Goal: Task Accomplishment & Management: Manage account settings

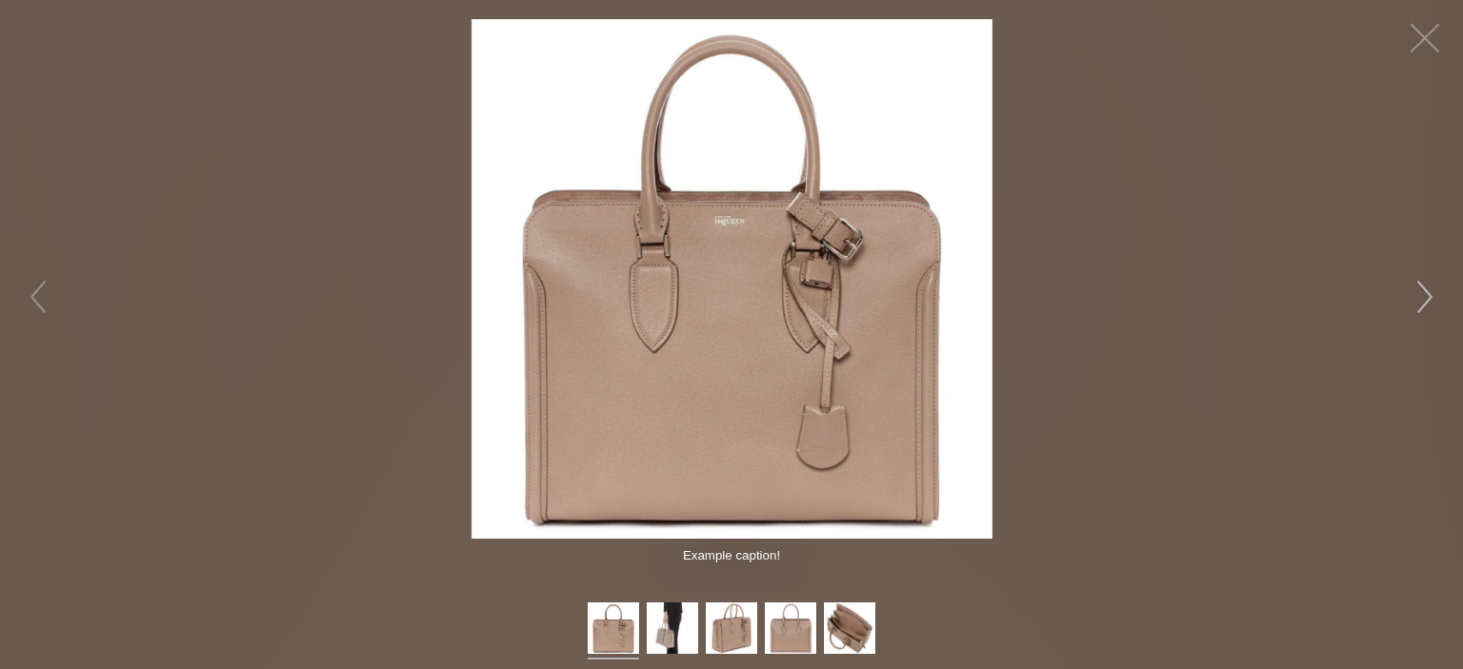
click at [1428, 300] on button "button" at bounding box center [1424, 297] width 57 height 57
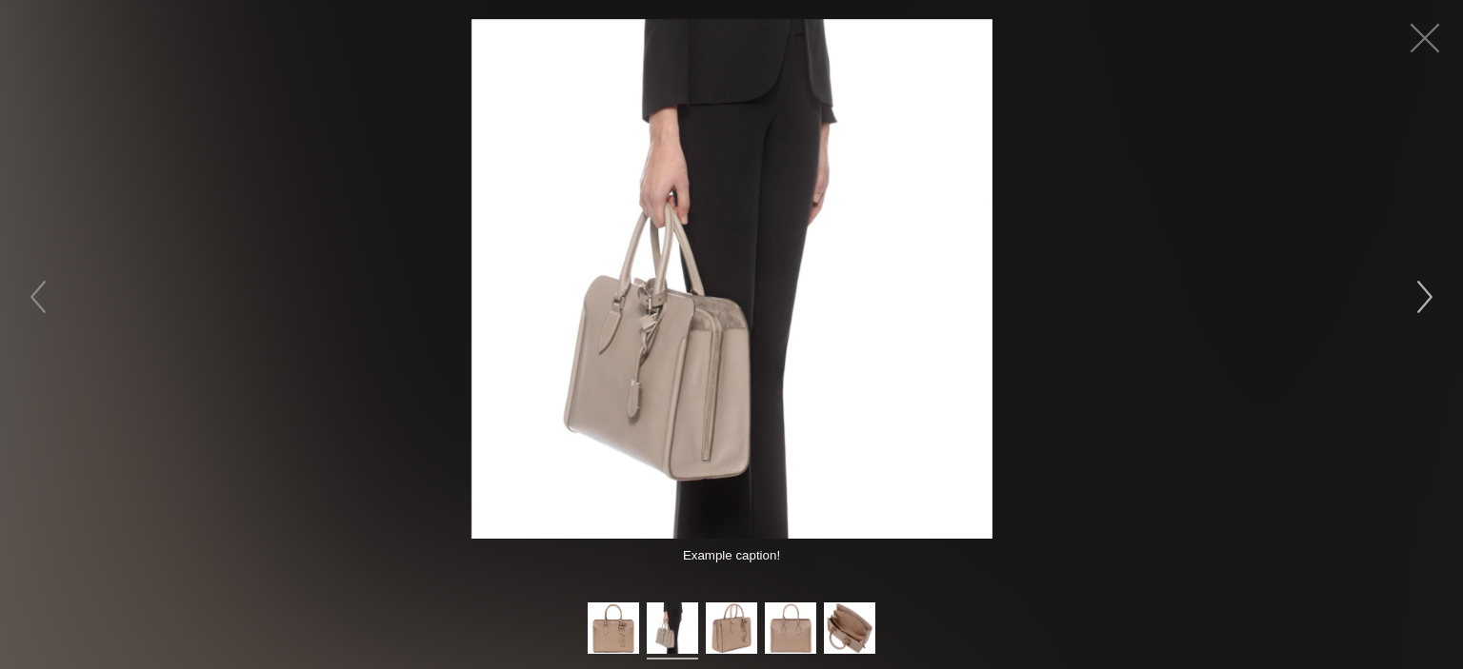
click at [1425, 293] on button "button" at bounding box center [1424, 297] width 57 height 57
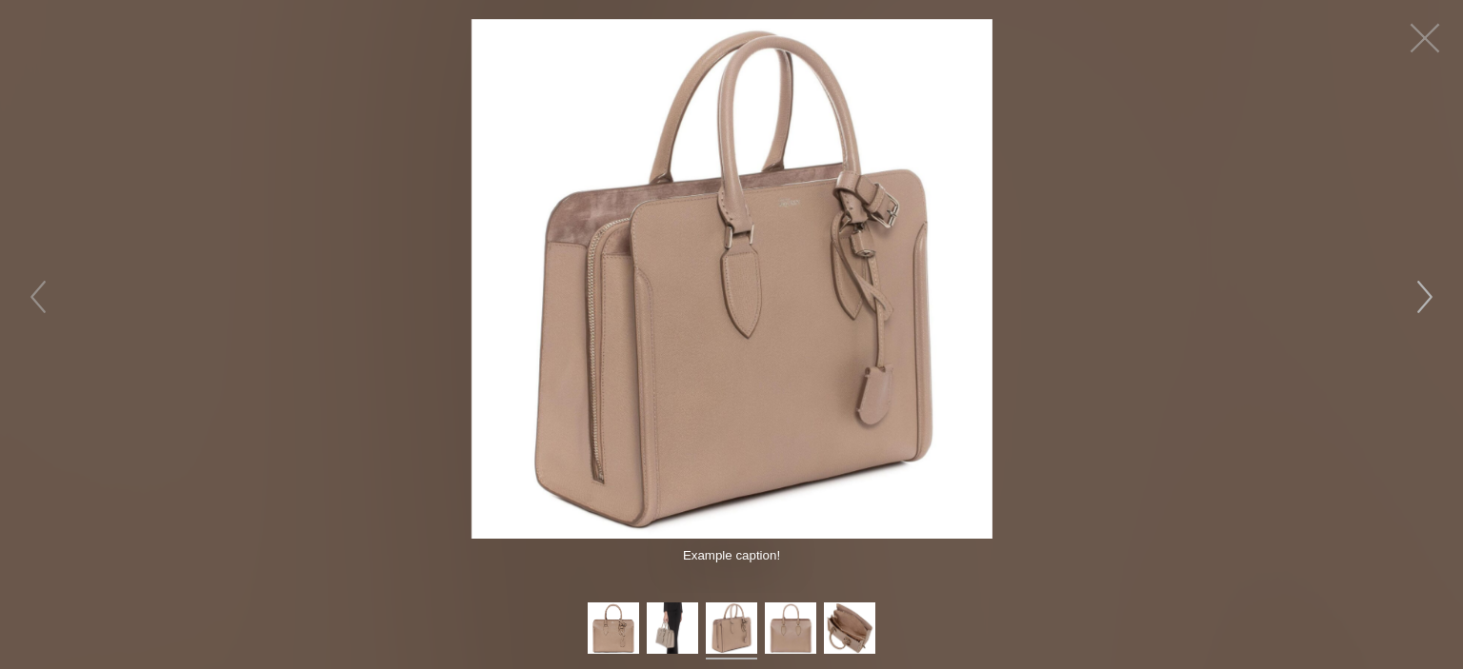
click at [1425, 293] on button "button" at bounding box center [1424, 297] width 57 height 57
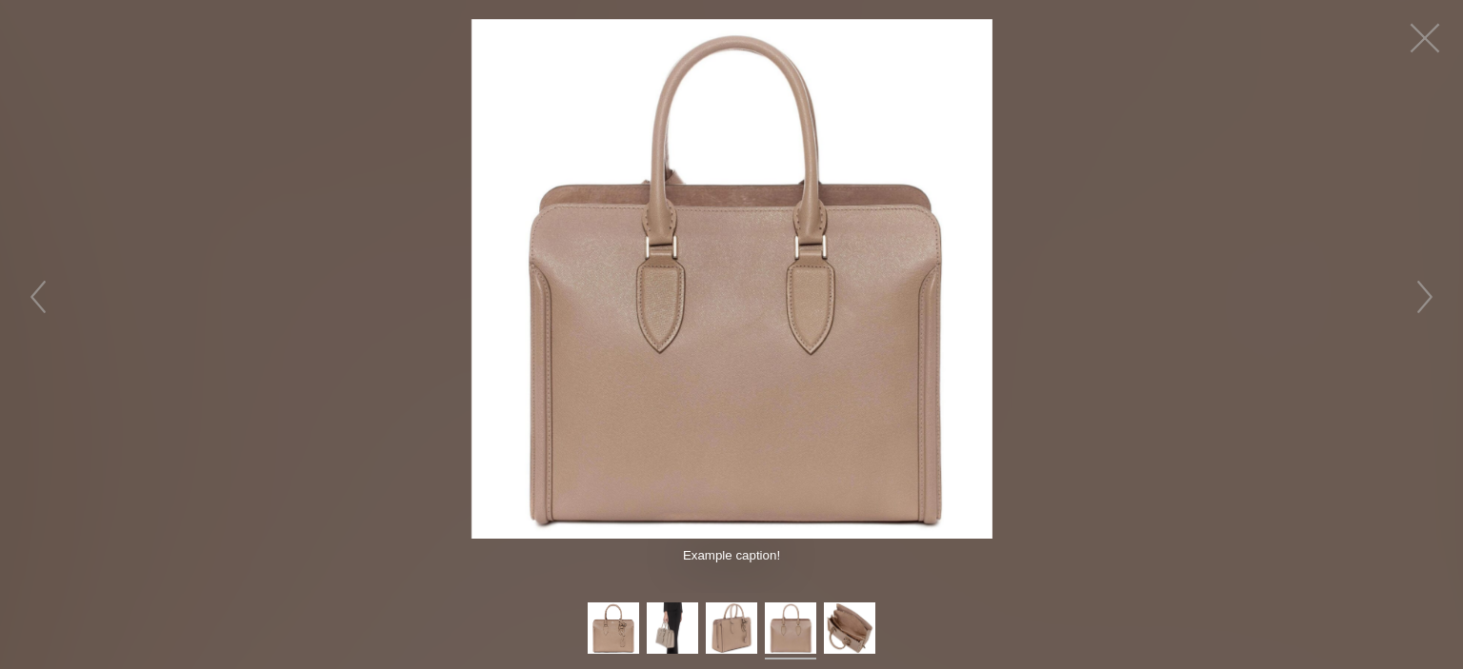
click at [1128, 289] on figure "Click to expand" at bounding box center [731, 279] width 1463 height 520
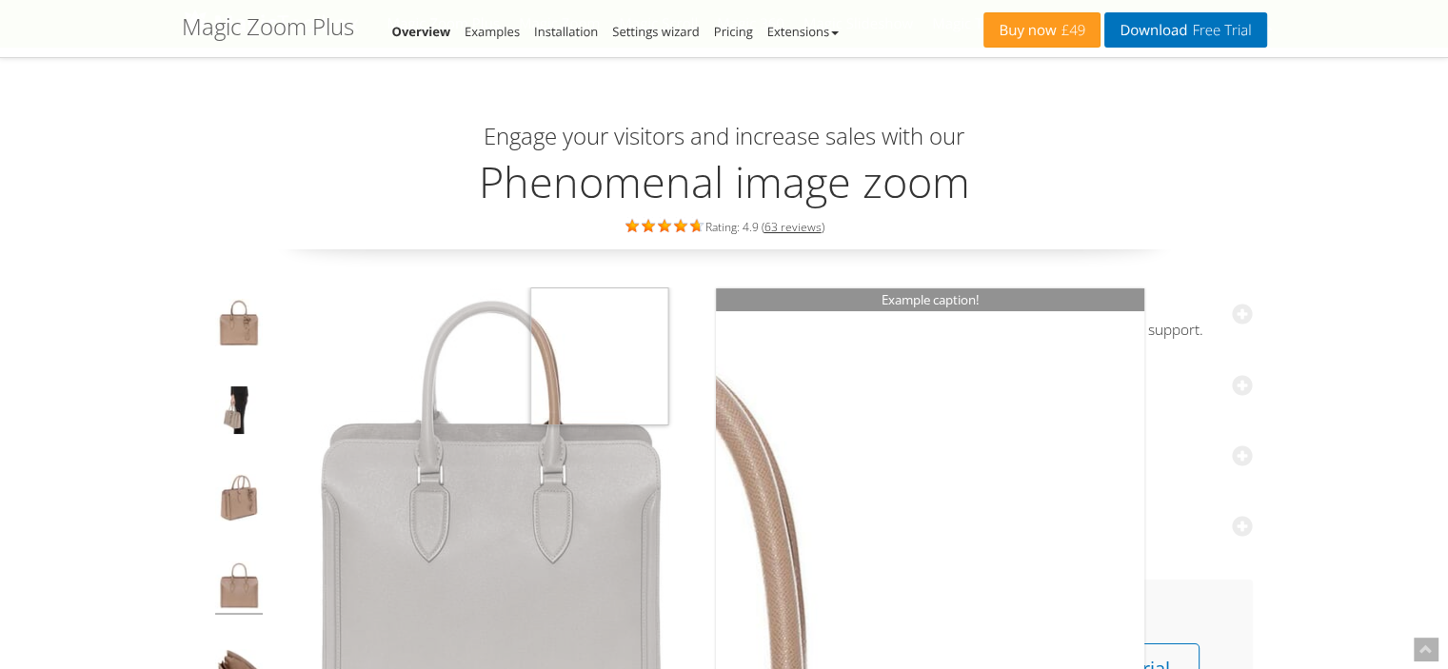
scroll to position [190, 0]
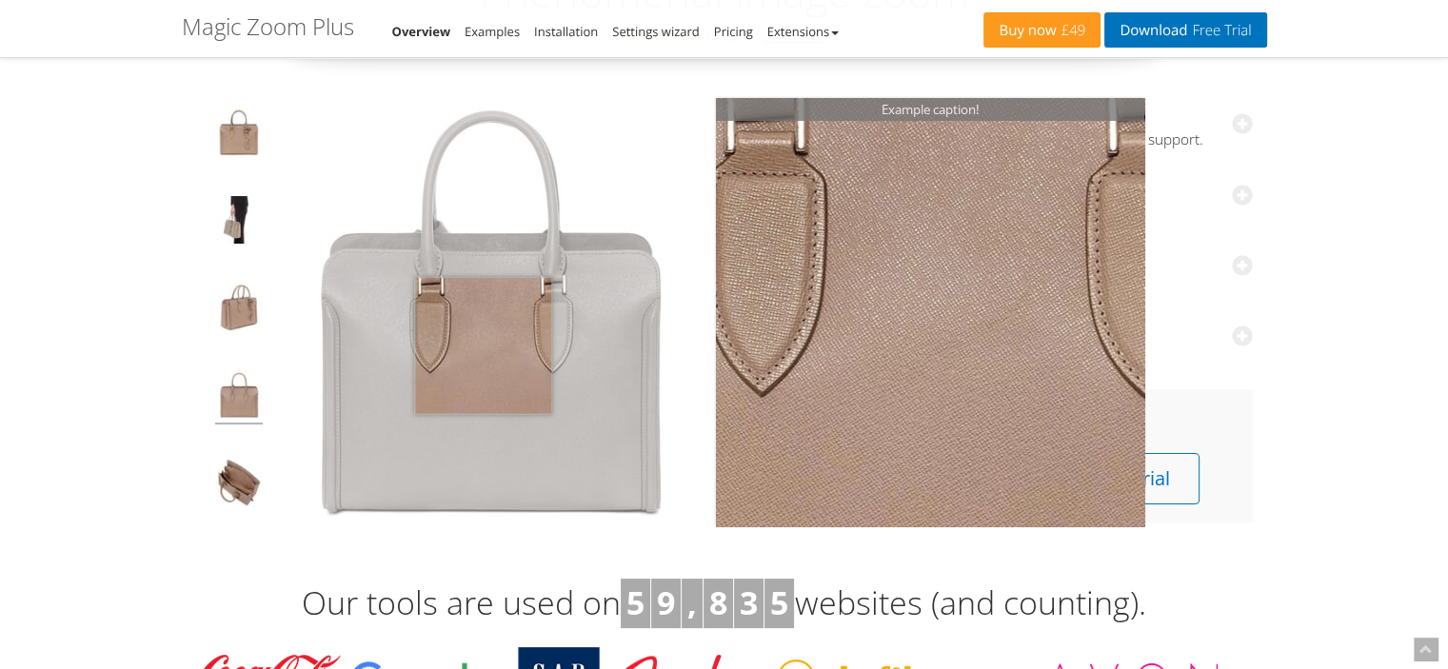
click at [483, 346] on img at bounding box center [488, 311] width 428 height 428
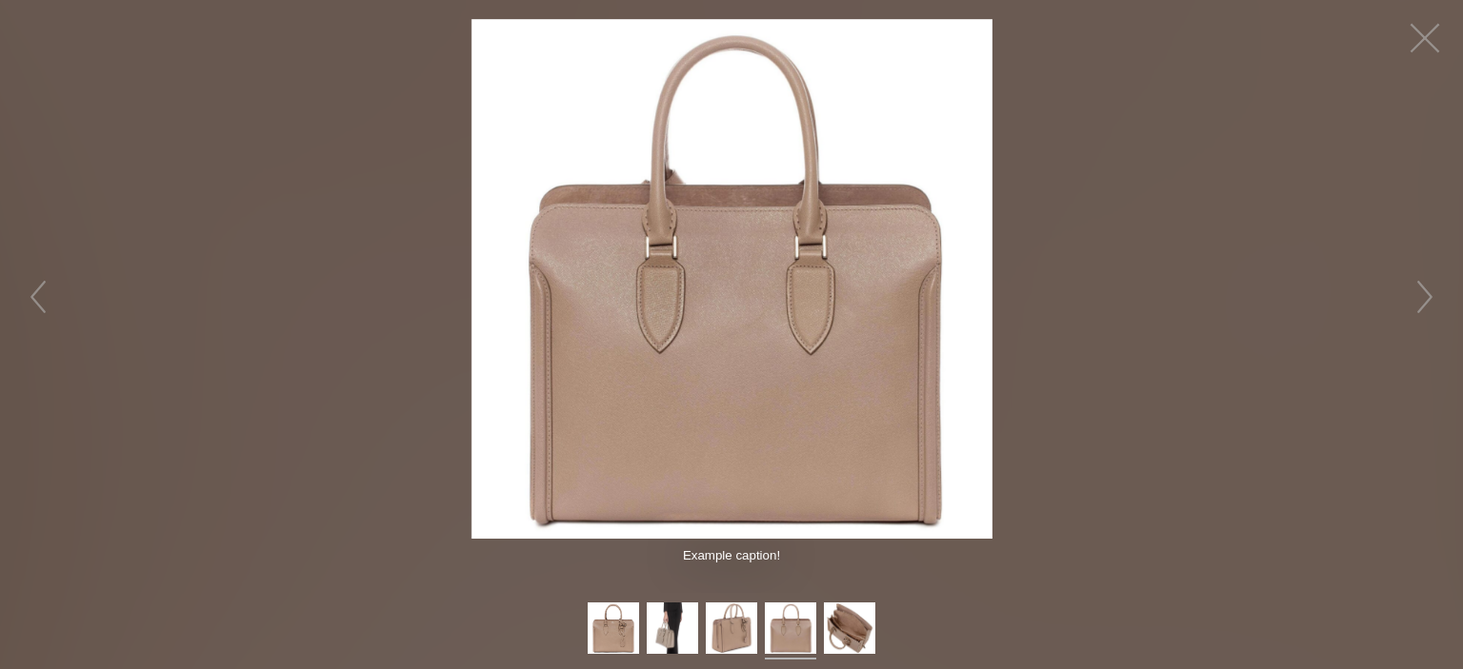
click at [1352, 212] on figure "Click to expand" at bounding box center [731, 279] width 1463 height 520
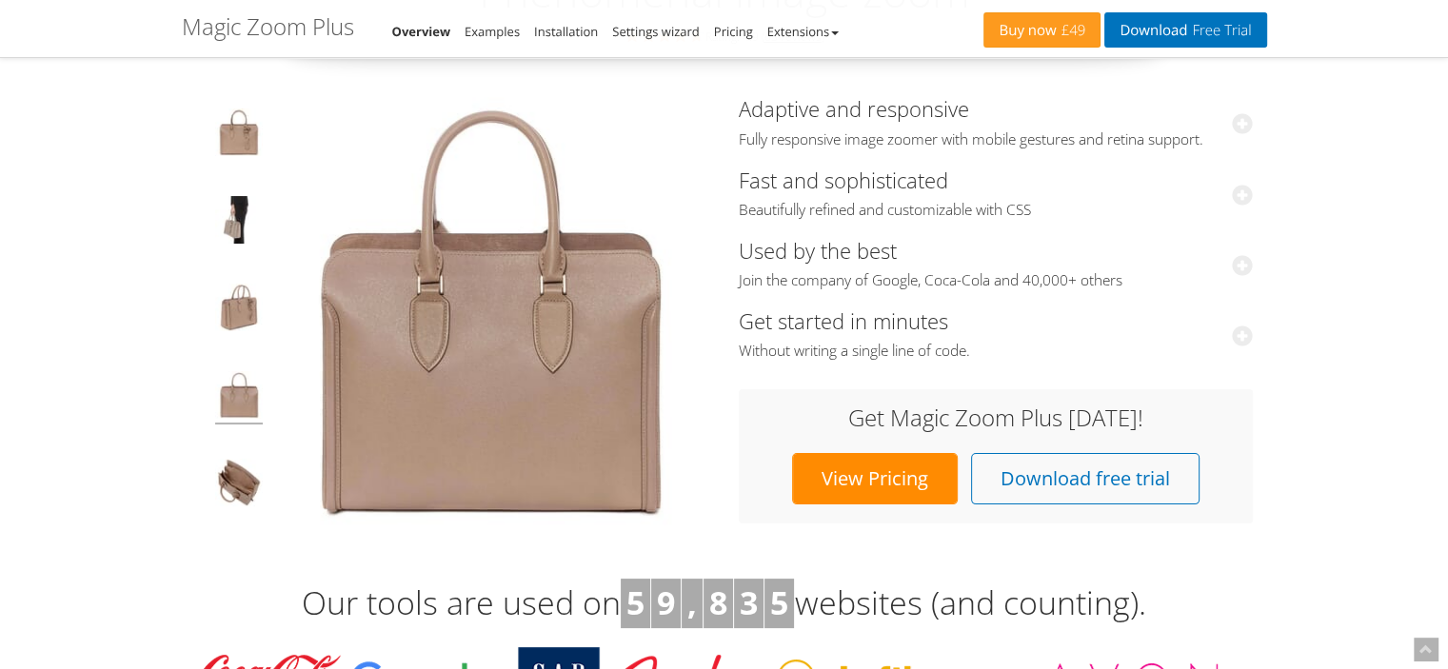
drag, startPoint x: 1333, startPoint y: 152, endPoint x: 1419, endPoint y: 339, distance: 205.4
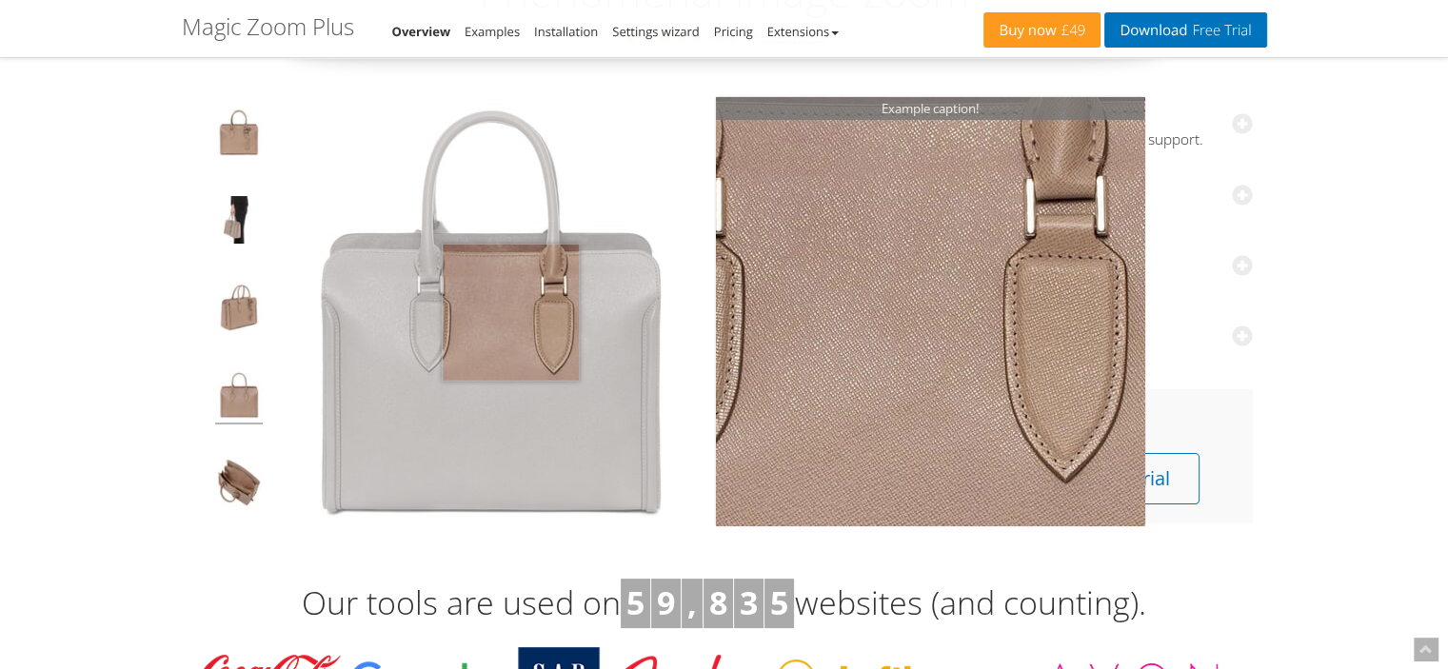
click at [510, 311] on img at bounding box center [488, 311] width 428 height 428
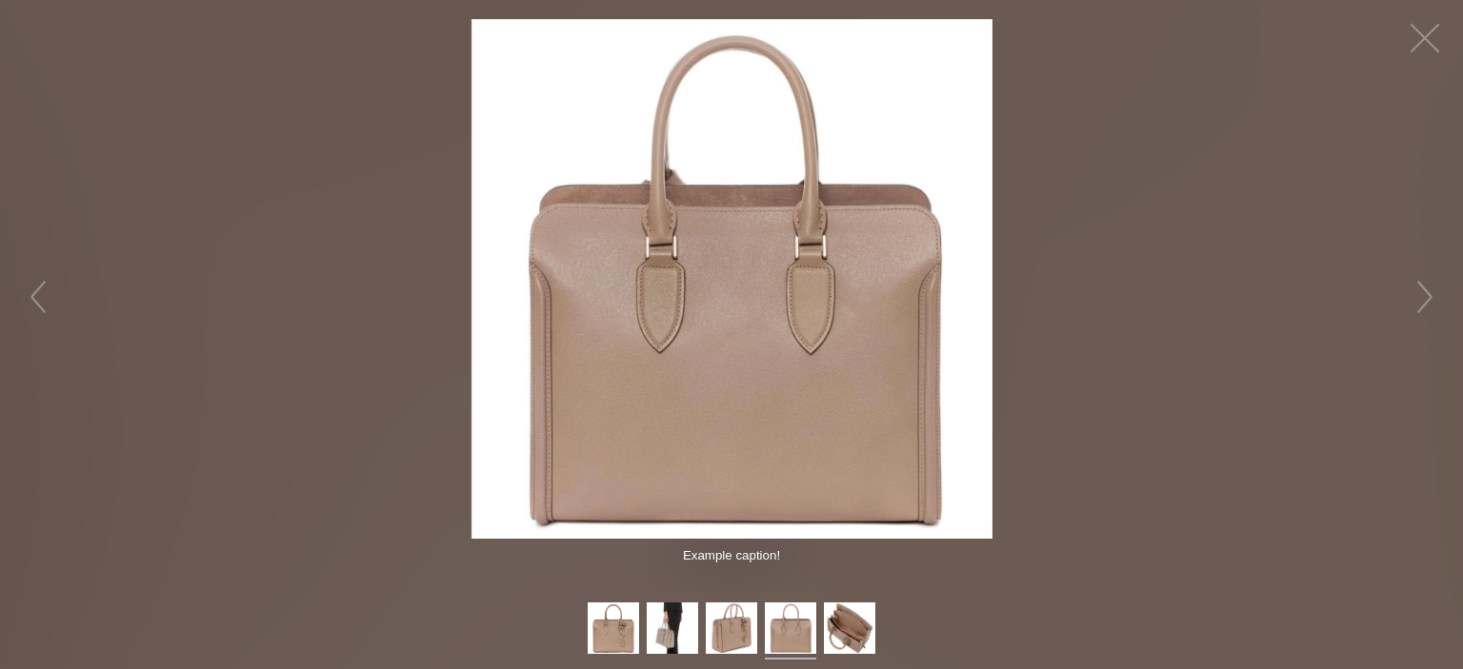
click at [771, 281] on img at bounding box center [731, 279] width 521 height 521
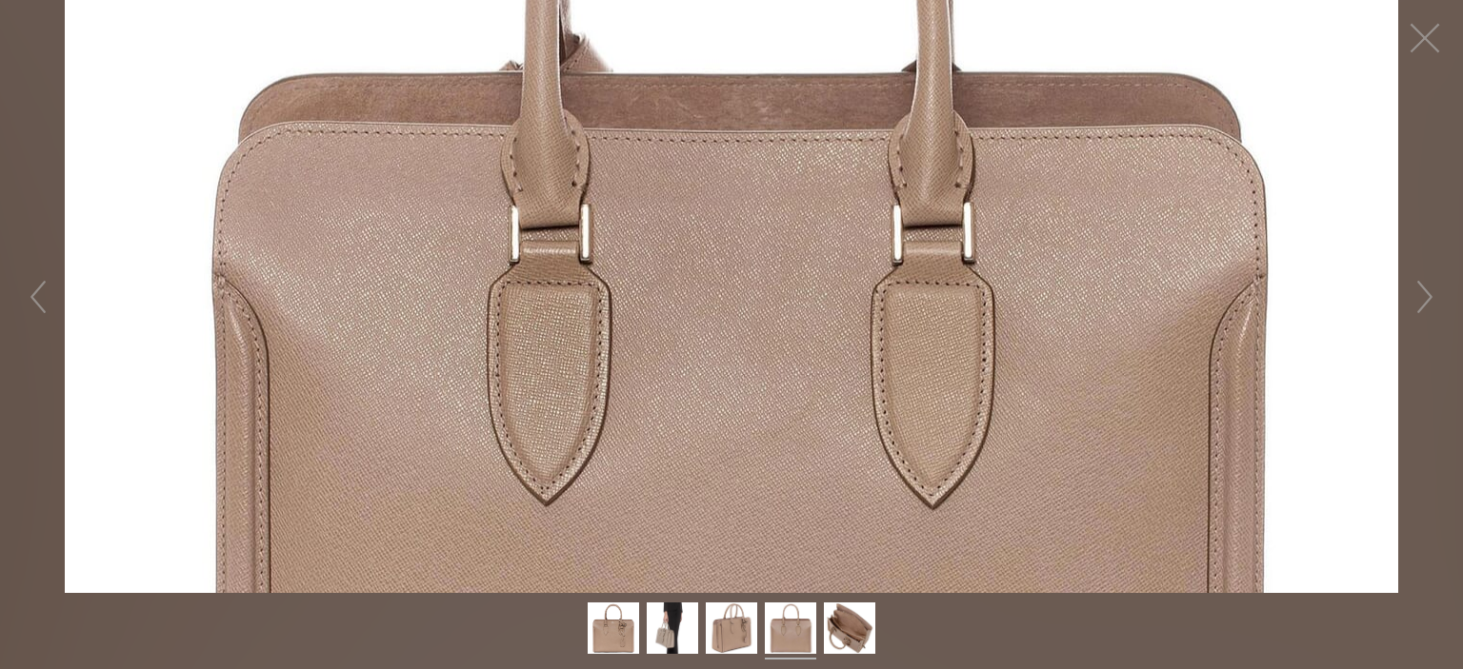
click at [1105, 288] on figure "Click to expand" at bounding box center [731, 296] width 1463 height 593
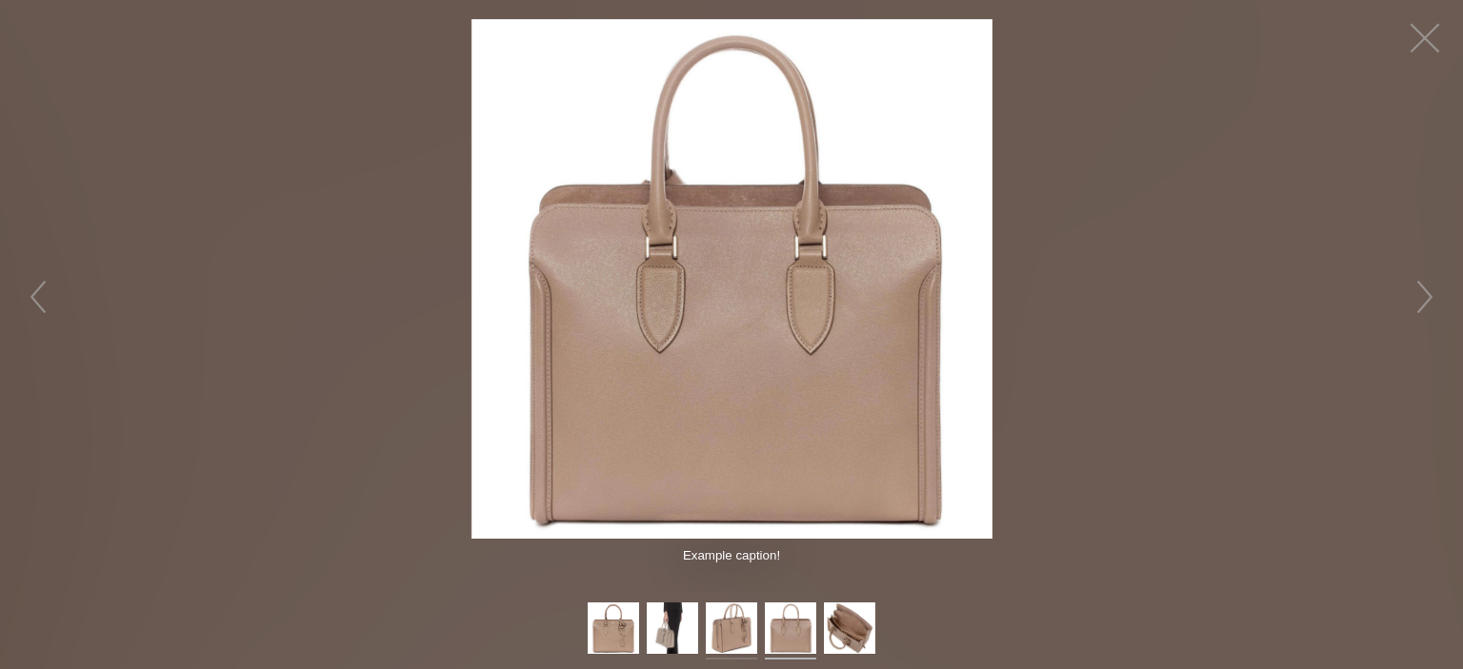
click at [731, 627] on img at bounding box center [731, 631] width 51 height 57
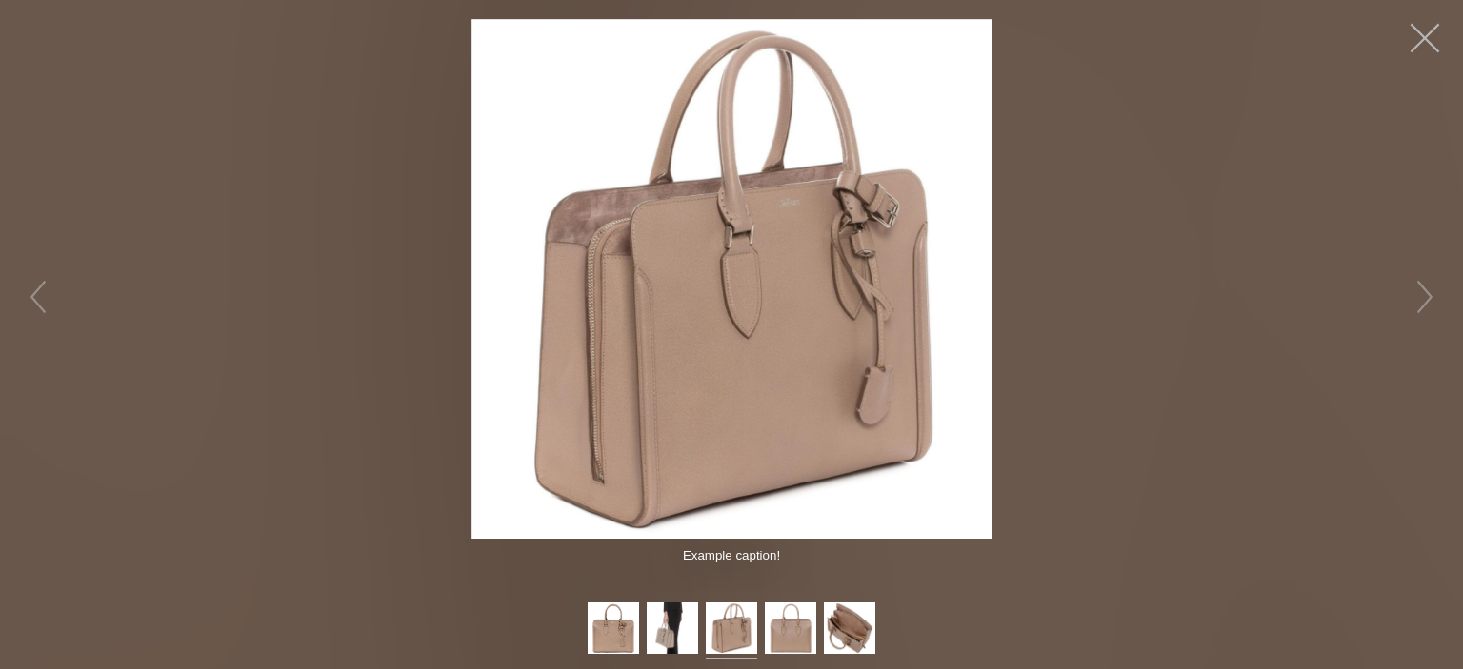
click at [1424, 38] on button "button" at bounding box center [1424, 38] width 57 height 57
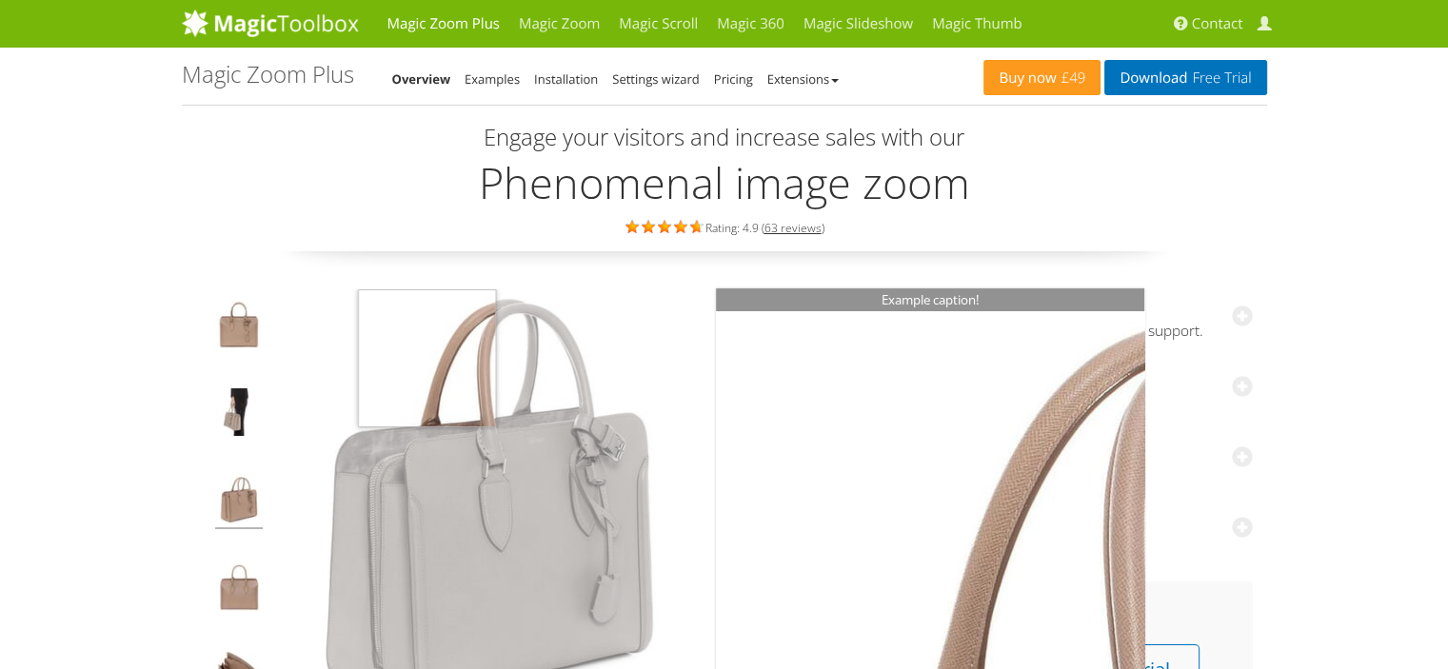
scroll to position [190, 0]
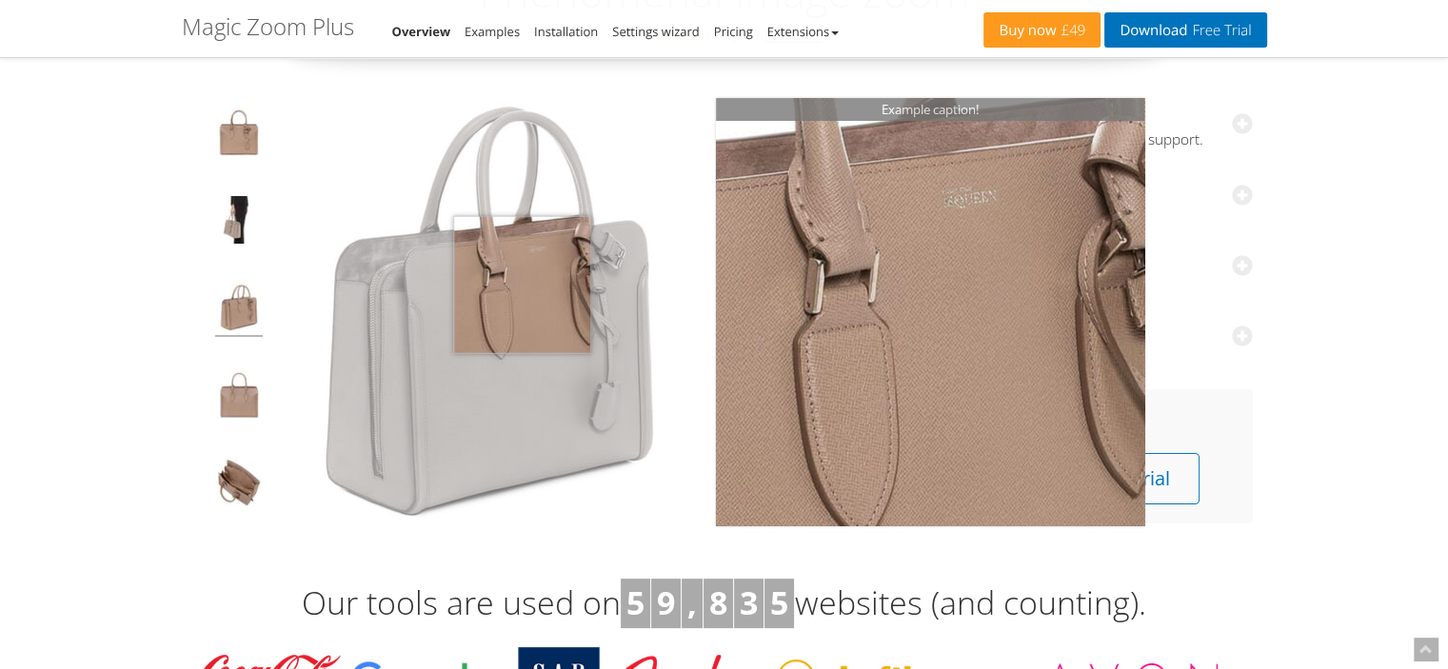
click at [522, 285] on img at bounding box center [488, 311] width 428 height 428
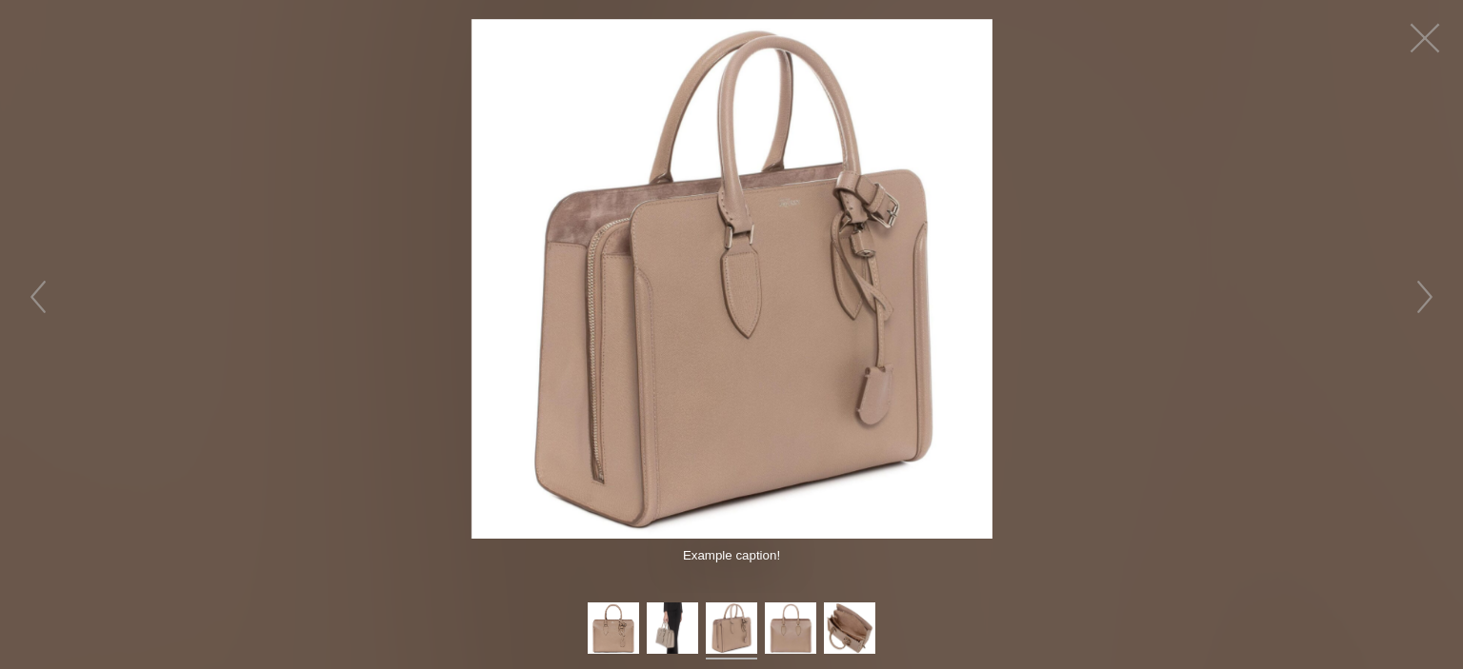
click at [887, 289] on img at bounding box center [731, 279] width 521 height 521
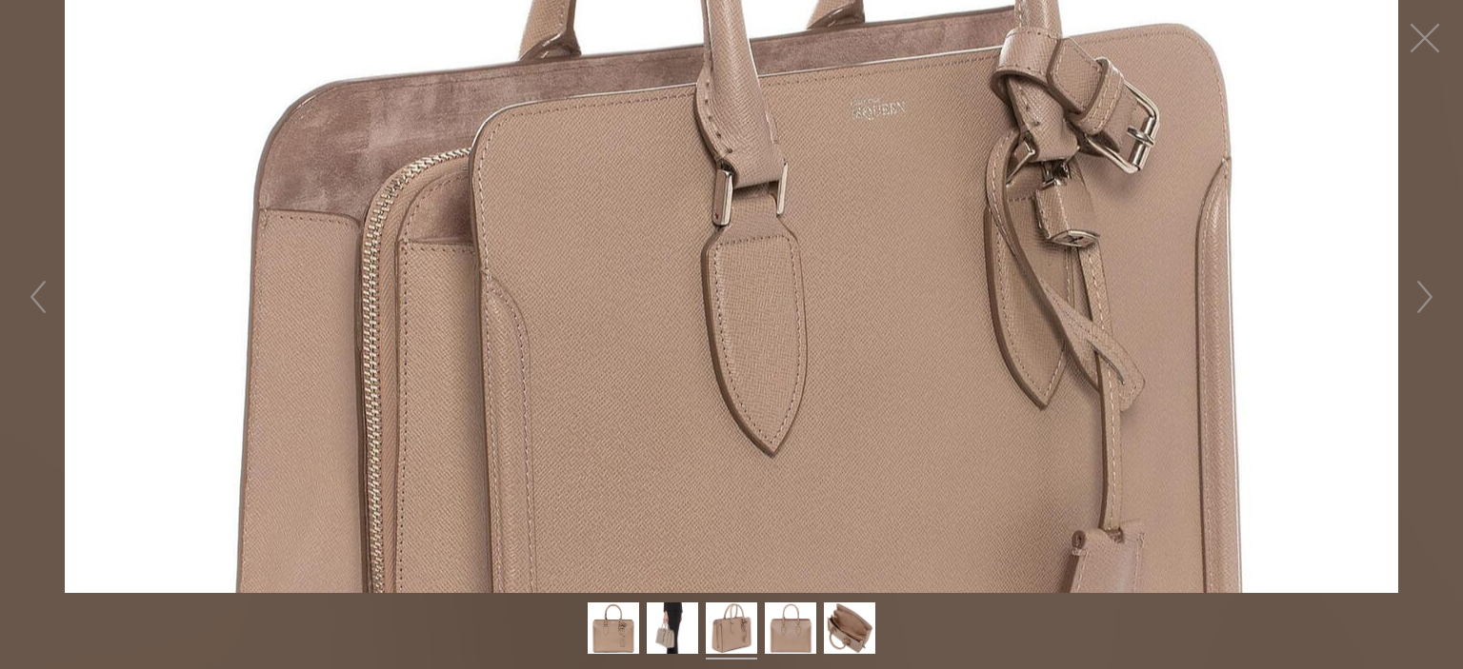
click at [1275, 295] on figure "Click to expand" at bounding box center [731, 296] width 1463 height 593
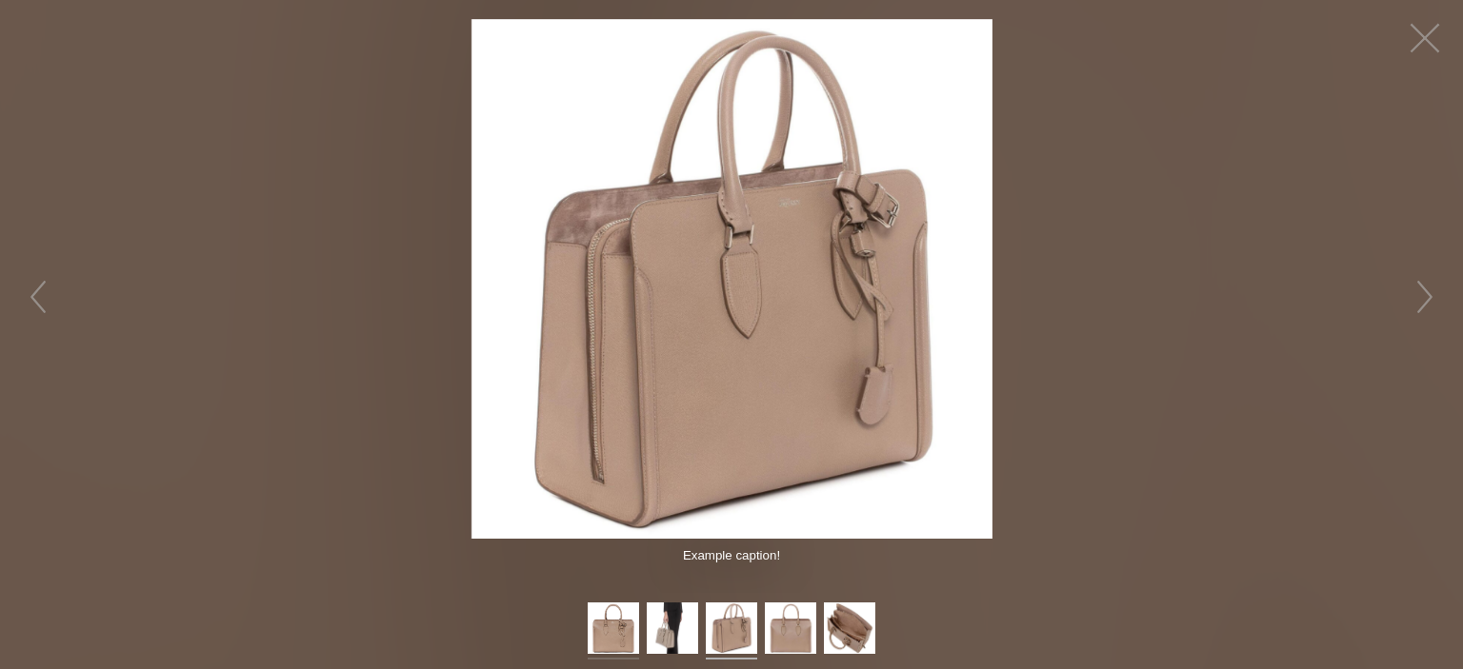
click at [611, 622] on img at bounding box center [613, 631] width 51 height 57
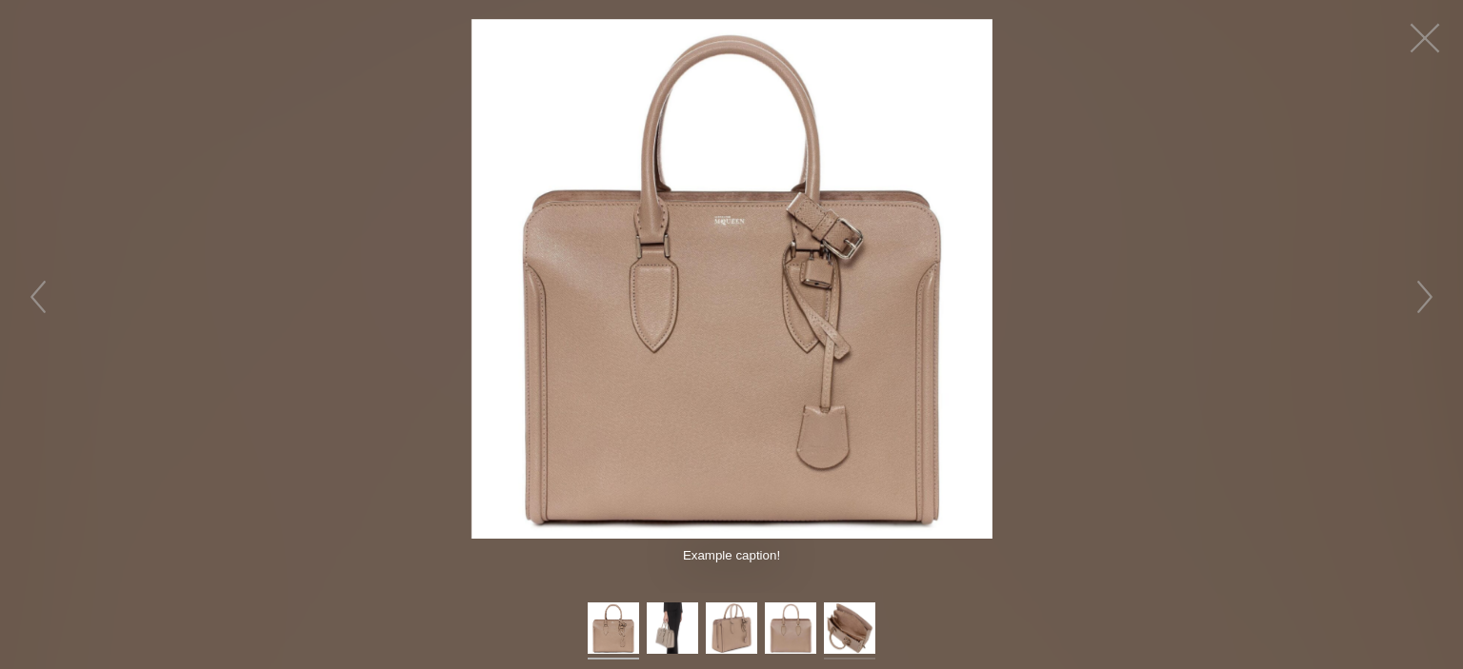
click at [855, 625] on img at bounding box center [849, 631] width 51 height 57
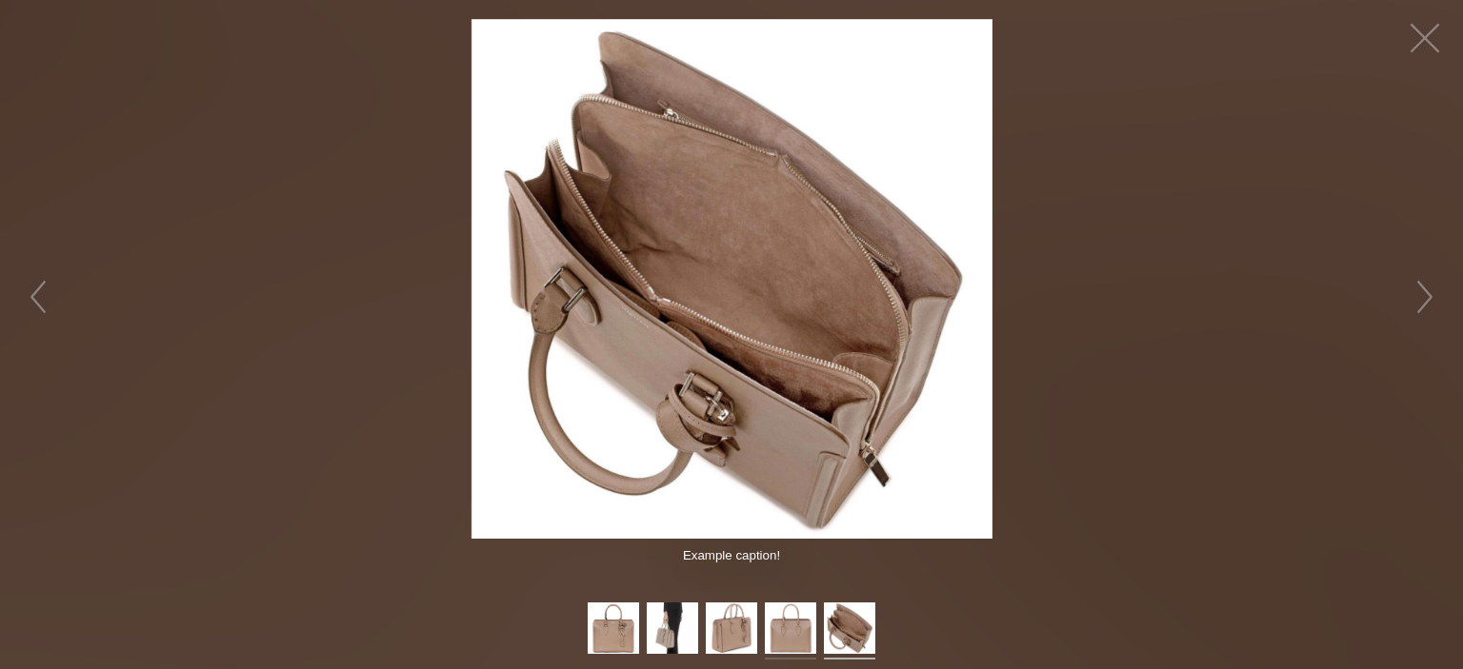
click at [788, 620] on img at bounding box center [790, 631] width 51 height 57
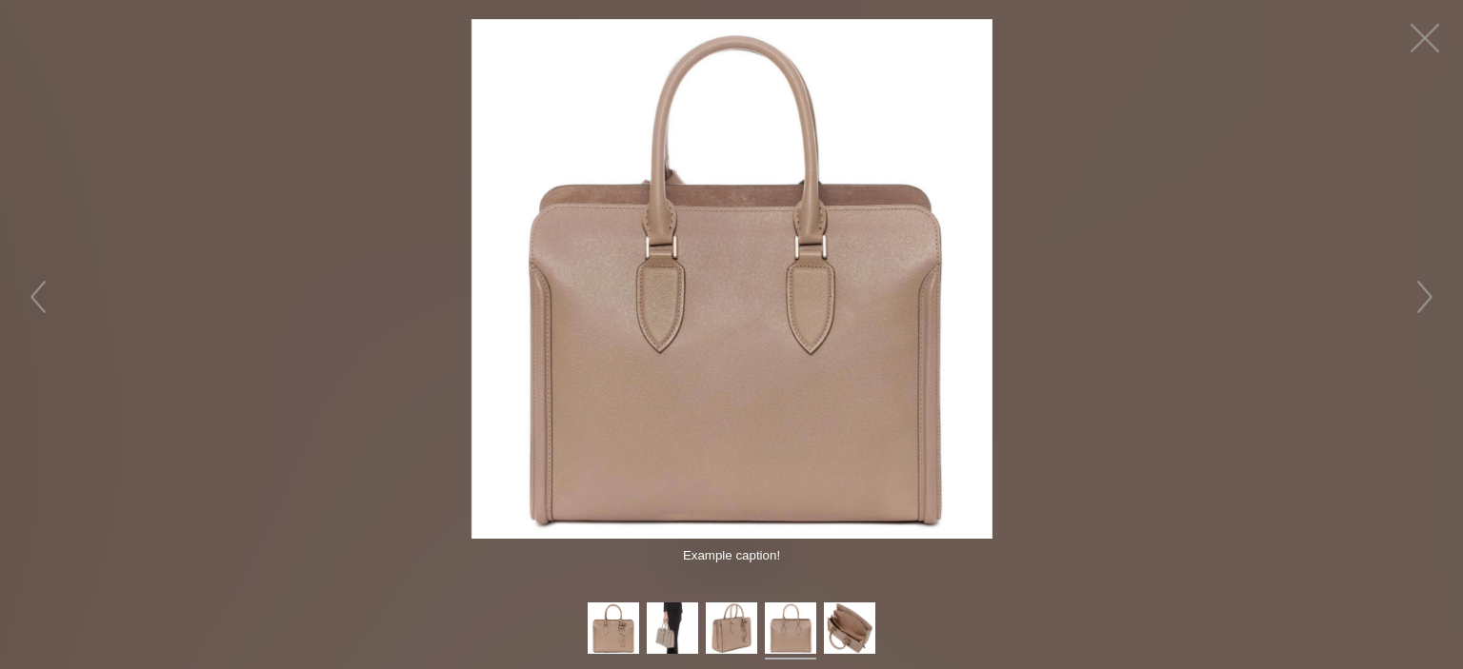
click at [1181, 302] on figure "Click to expand" at bounding box center [731, 279] width 1463 height 520
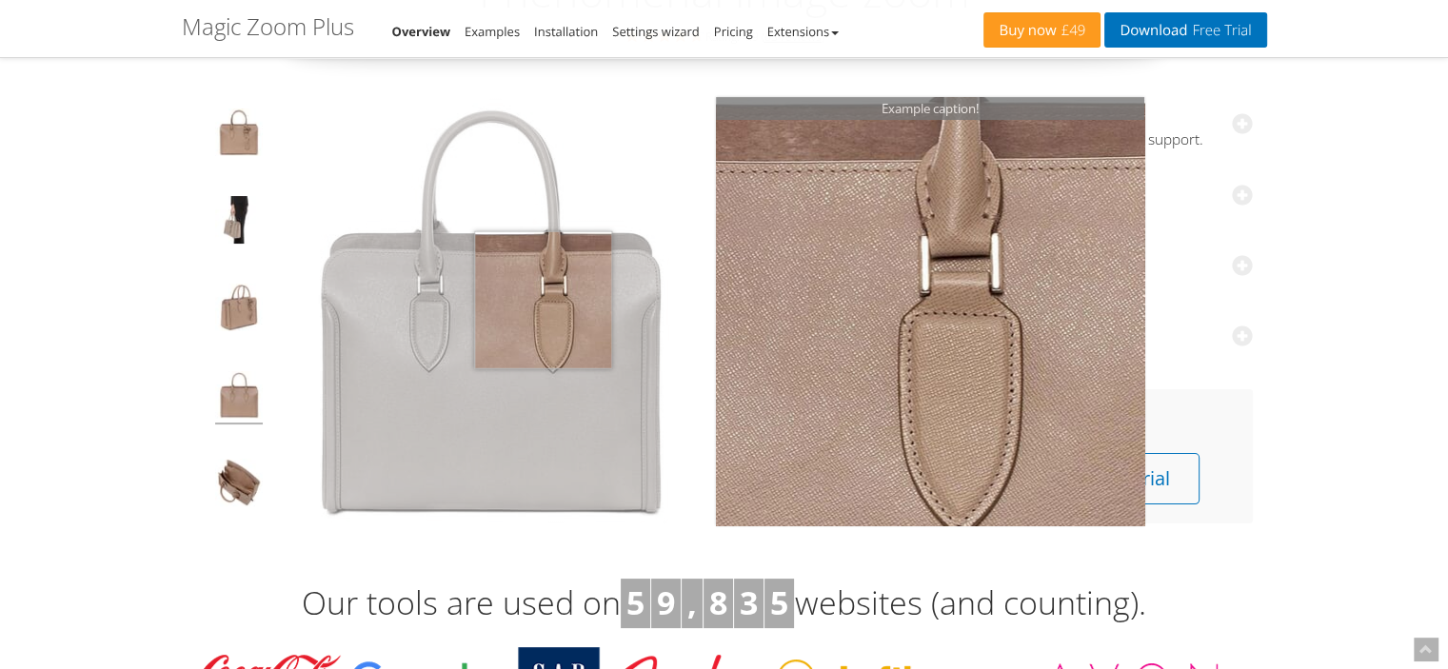
click at [543, 300] on img at bounding box center [488, 311] width 428 height 428
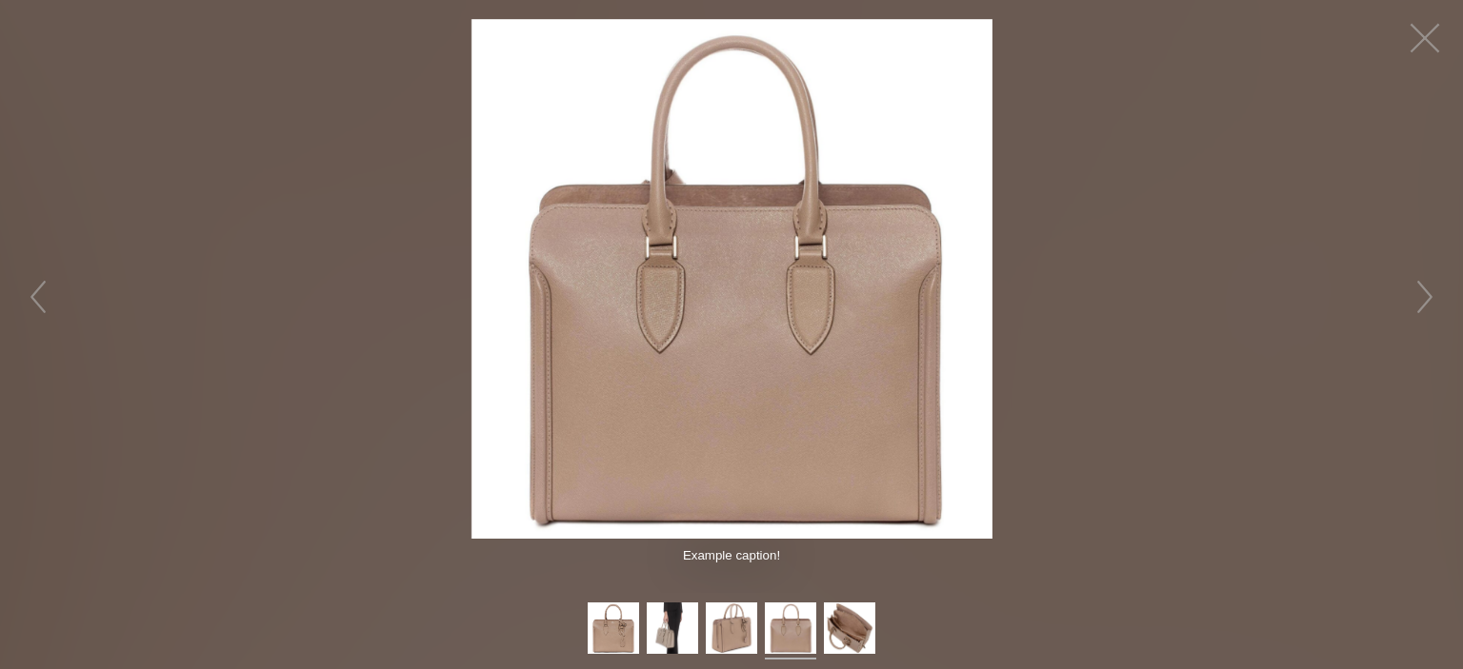
click at [747, 292] on img at bounding box center [731, 279] width 521 height 521
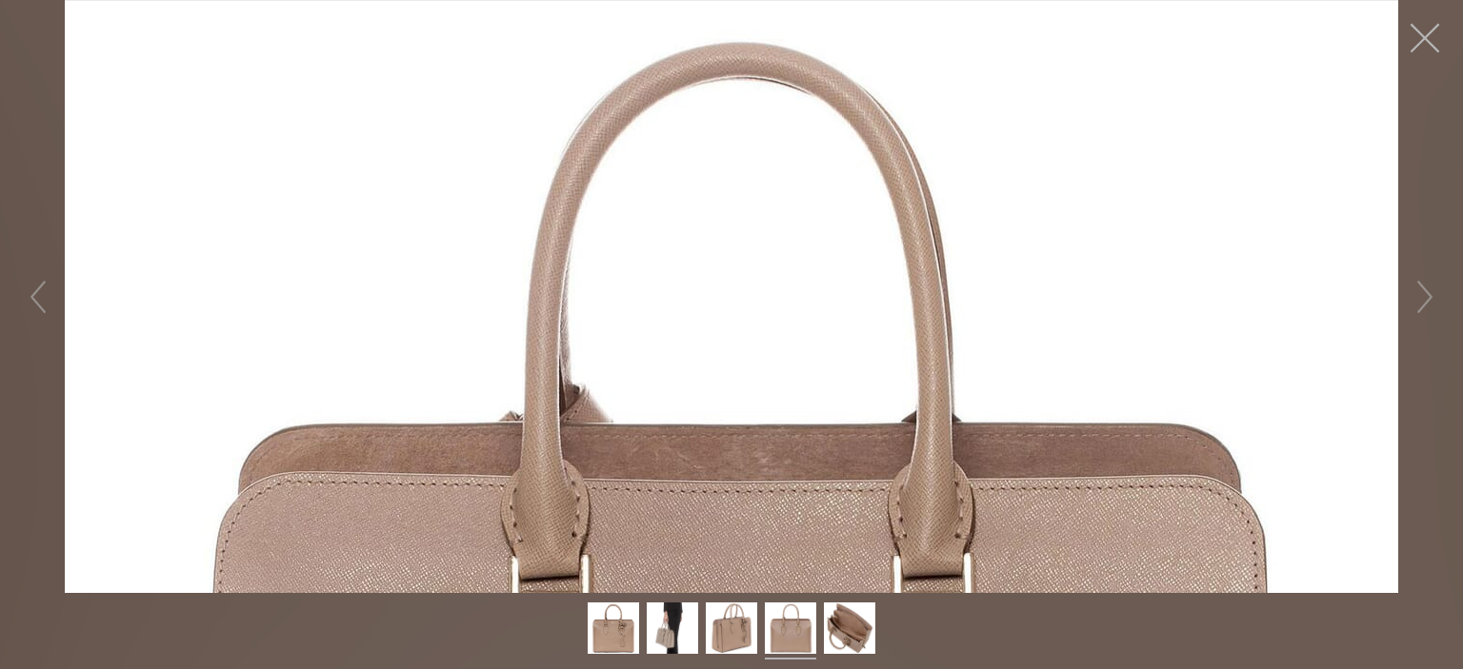
click at [1422, 30] on button "button" at bounding box center [1424, 38] width 57 height 57
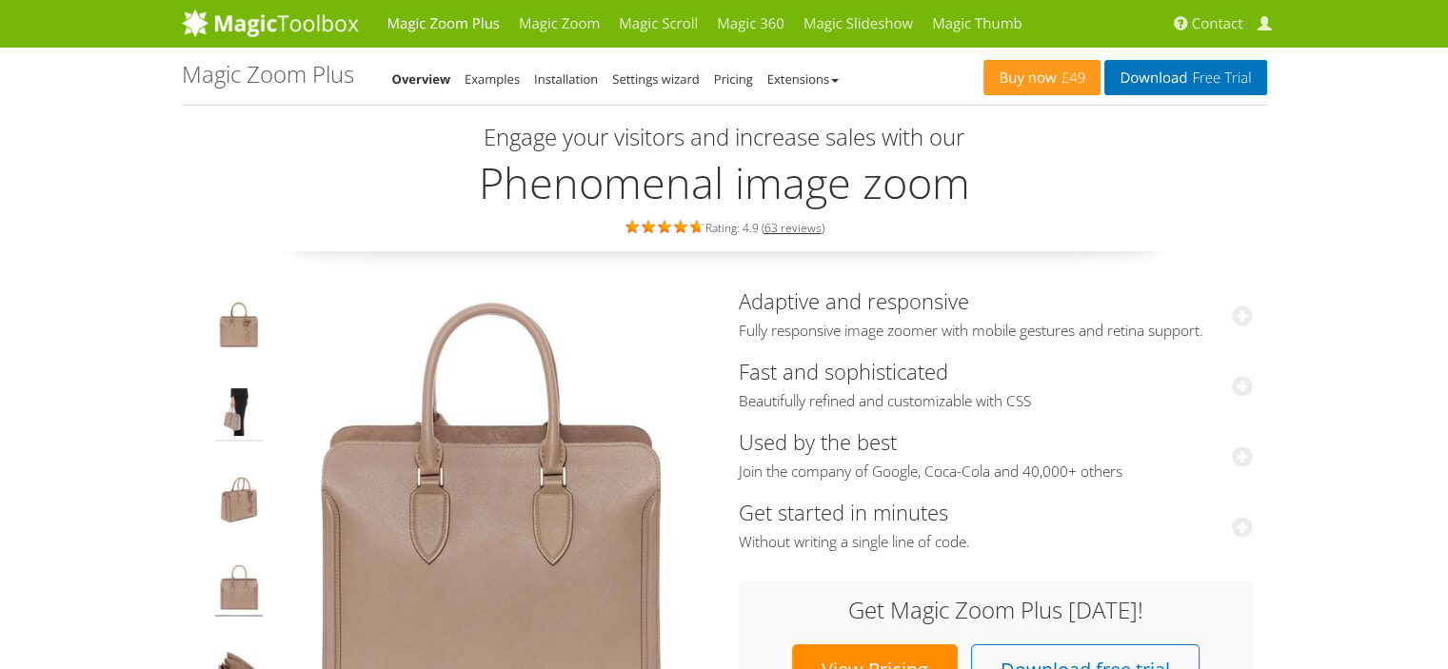
click at [239, 409] on img at bounding box center [239, 415] width 48 height 53
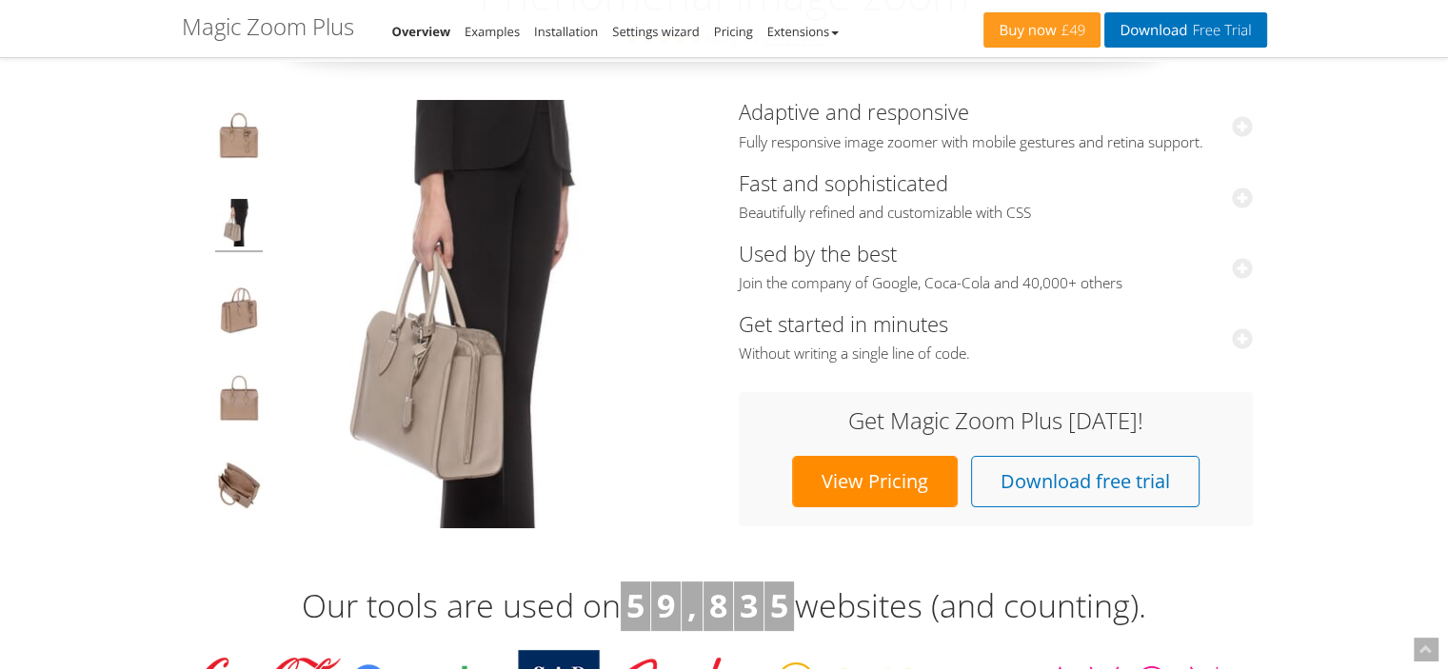
scroll to position [190, 0]
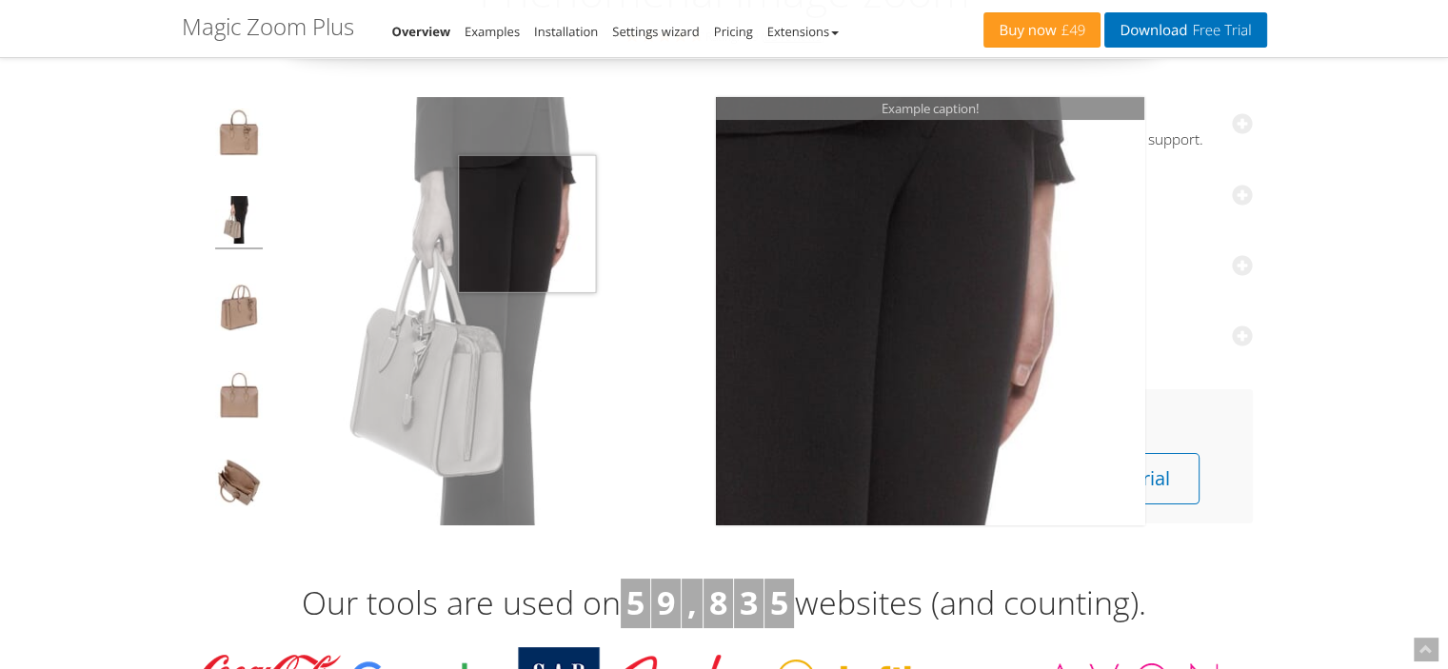
click at [527, 224] on img at bounding box center [488, 311] width 428 height 428
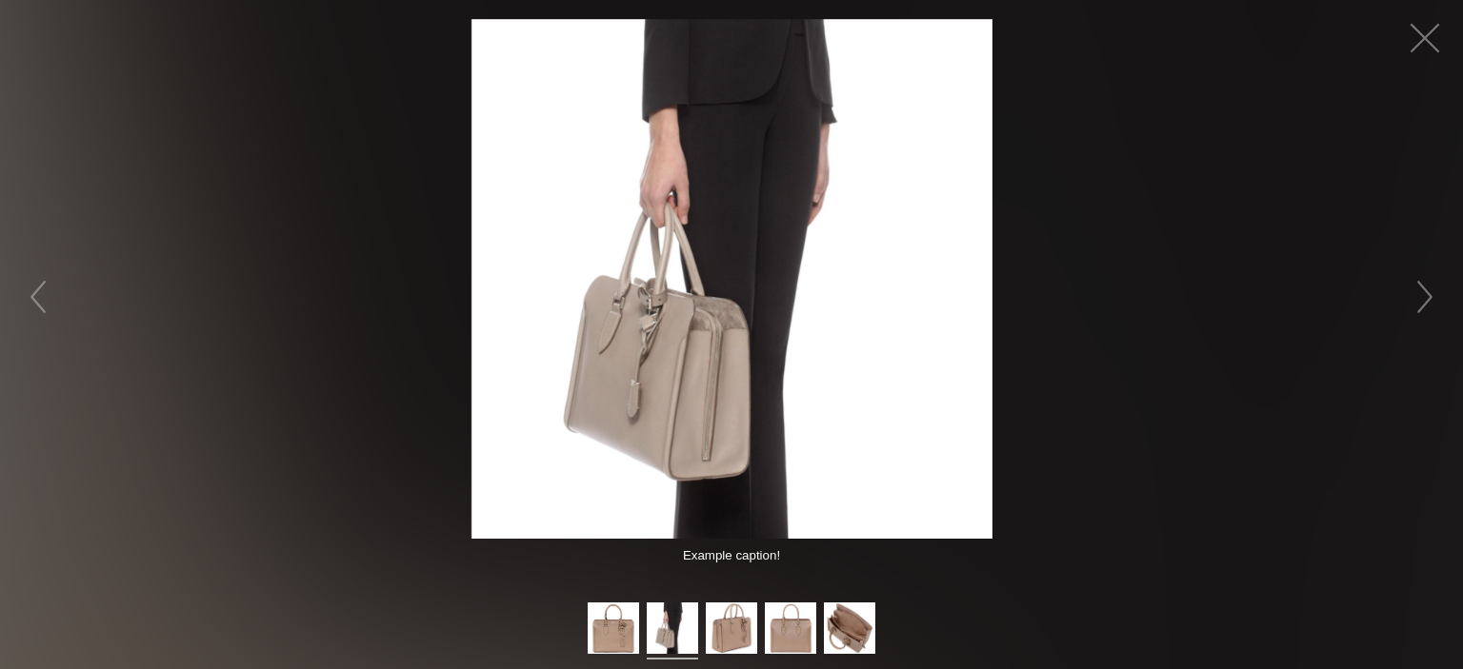
click at [1296, 232] on figure "Click to expand" at bounding box center [731, 279] width 1463 height 520
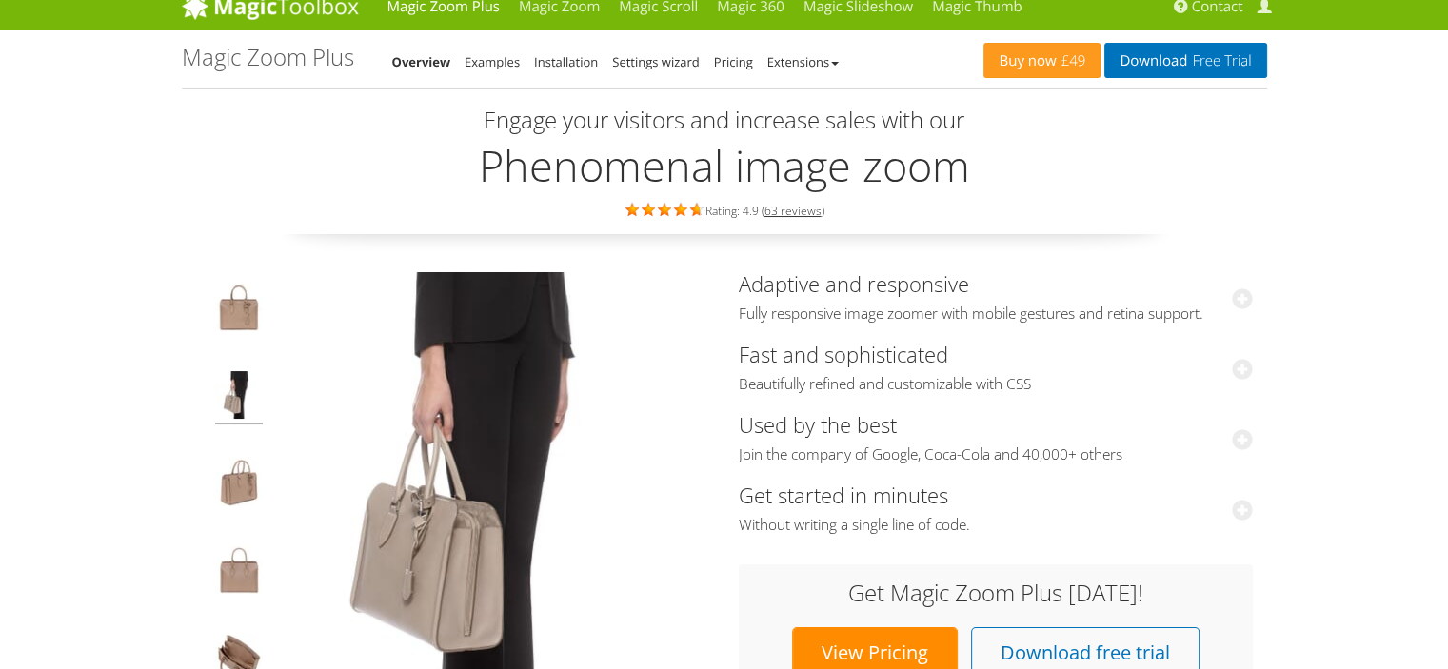
scroll to position [190, 0]
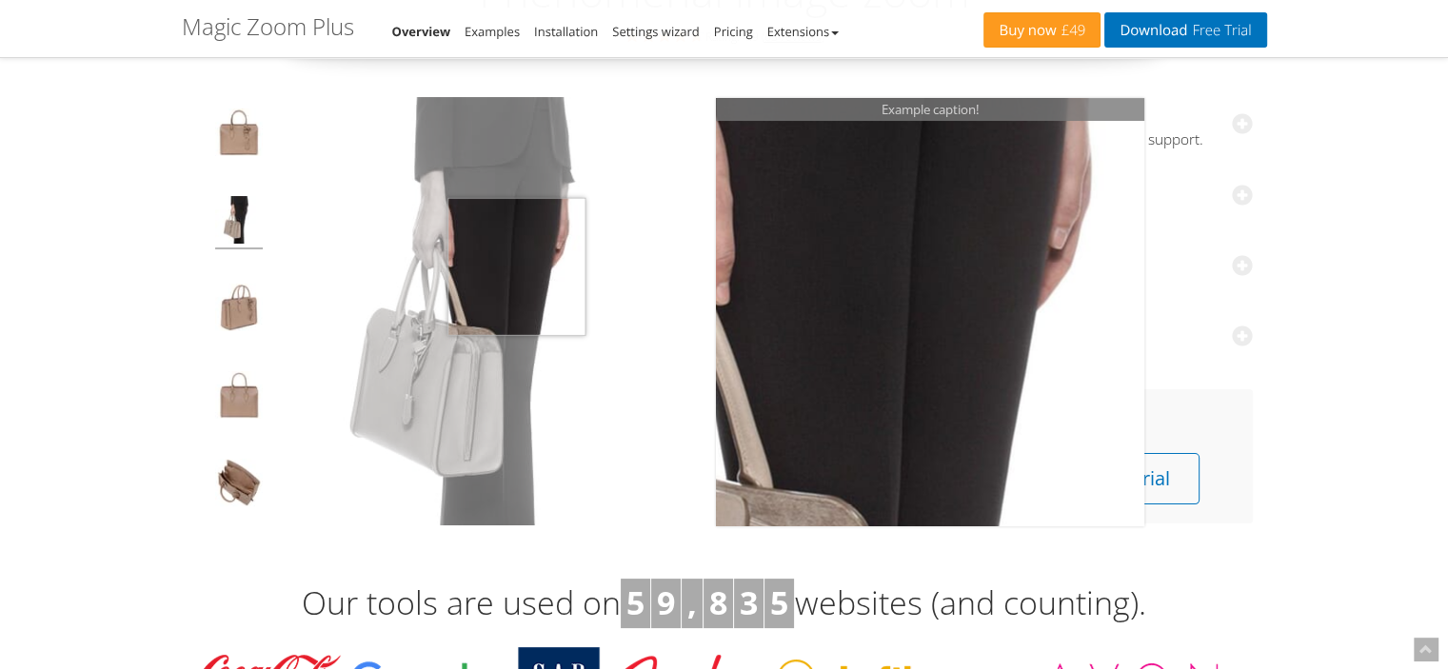
click at [516, 267] on img at bounding box center [488, 311] width 428 height 428
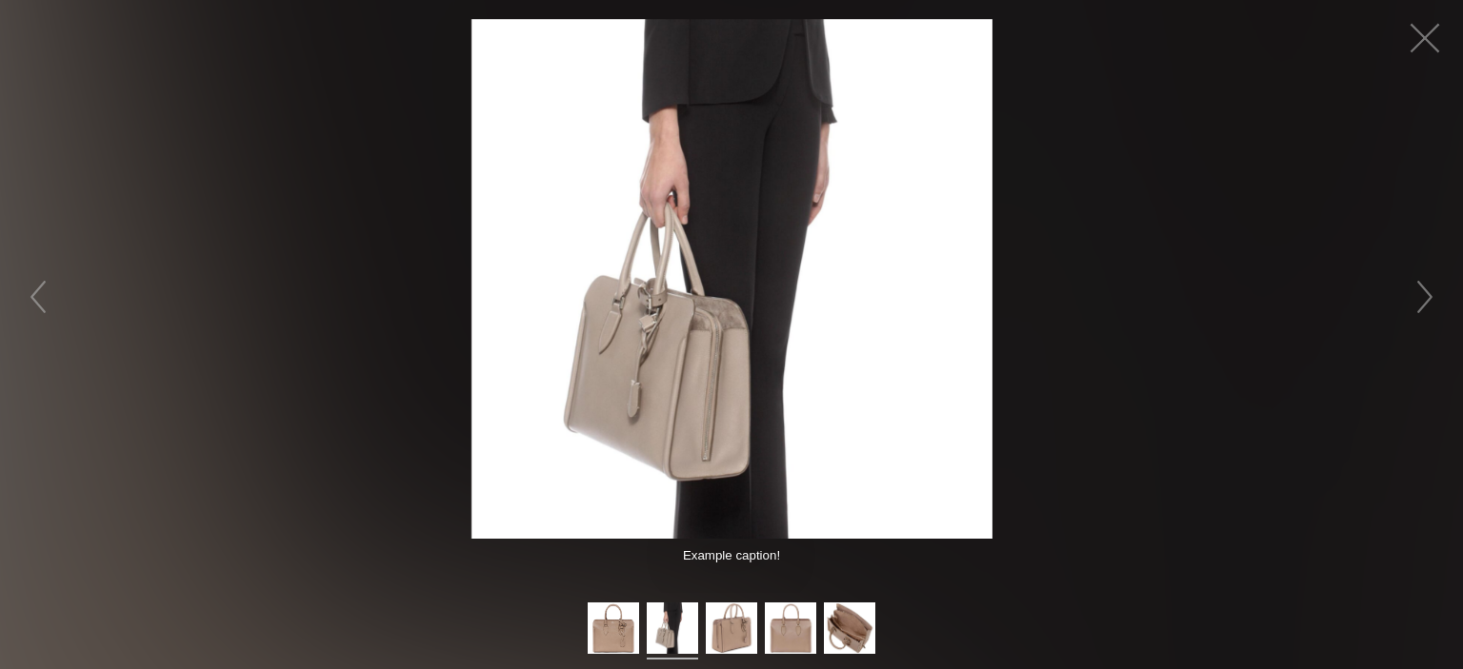
click at [1301, 266] on figure "Click to expand" at bounding box center [731, 279] width 1463 height 520
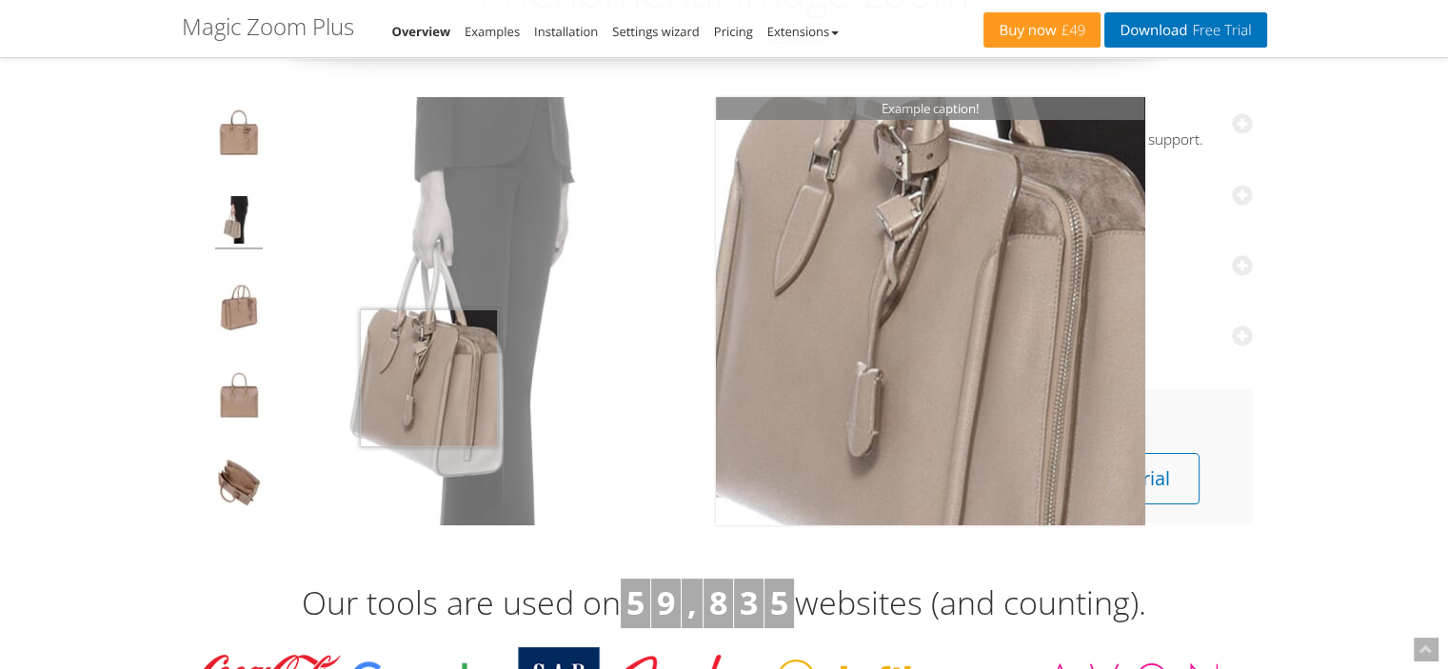
click at [428, 378] on img at bounding box center [488, 311] width 428 height 428
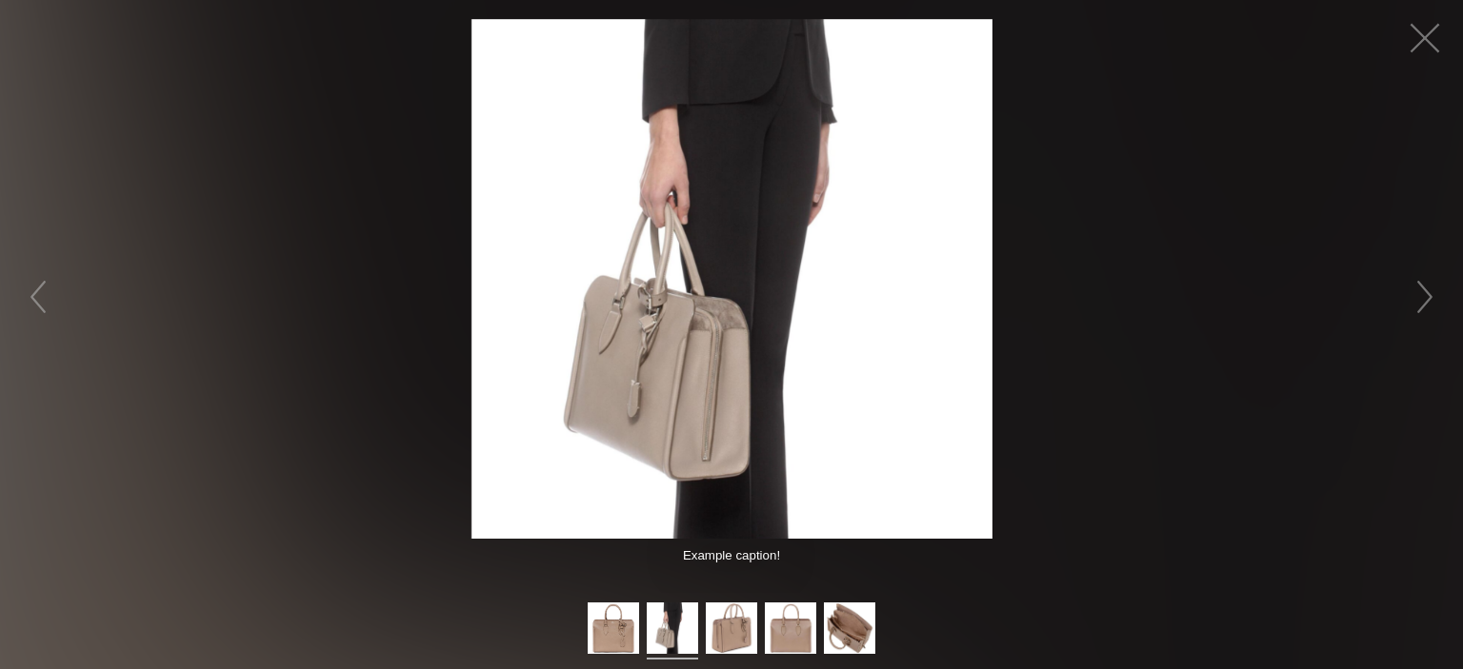
click at [686, 327] on img at bounding box center [731, 279] width 521 height 521
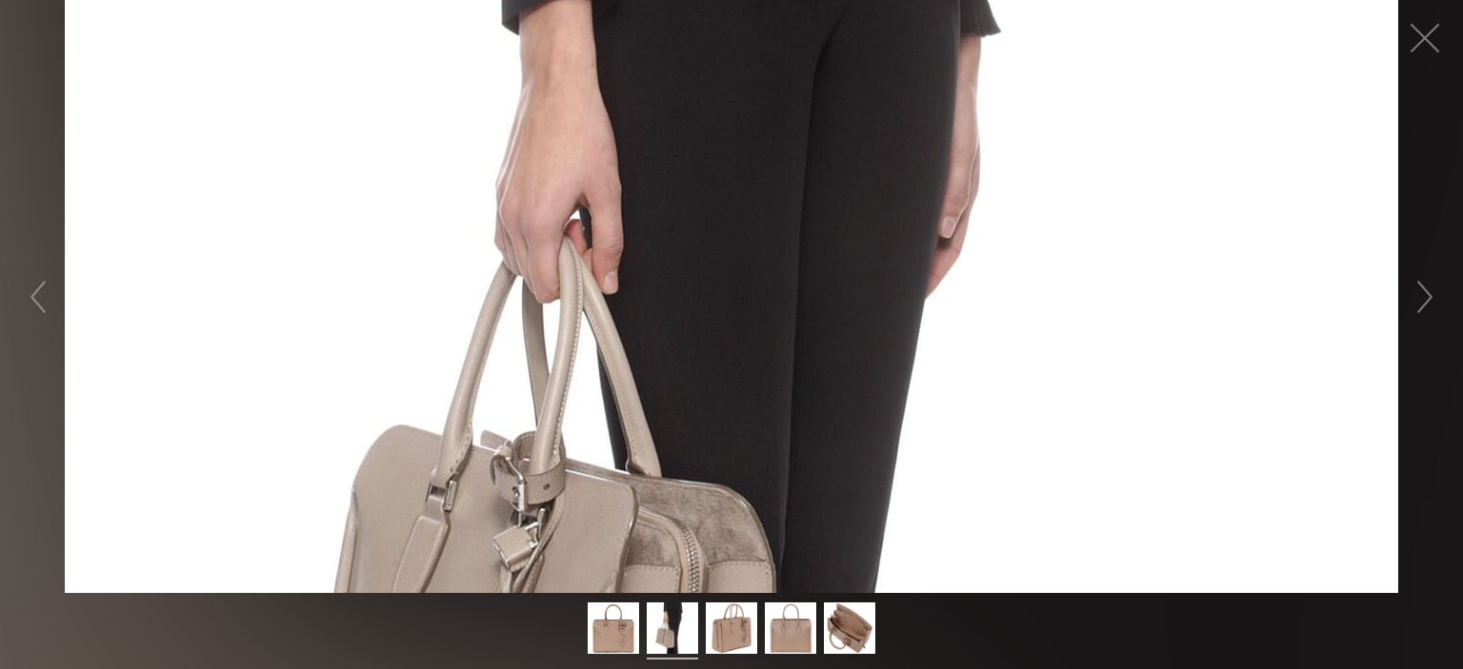
click at [1127, 236] on figure "Click to expand" at bounding box center [731, 296] width 1463 height 593
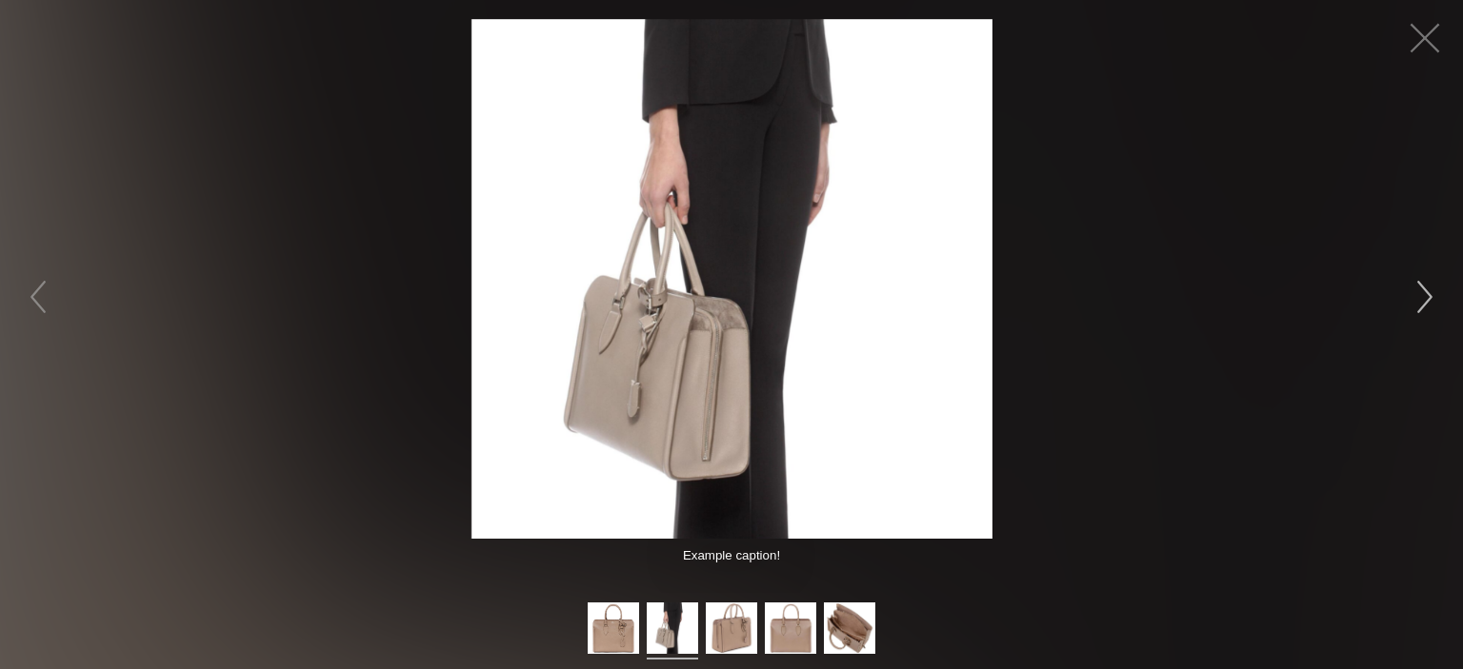
click at [1428, 291] on button "button" at bounding box center [1424, 297] width 57 height 57
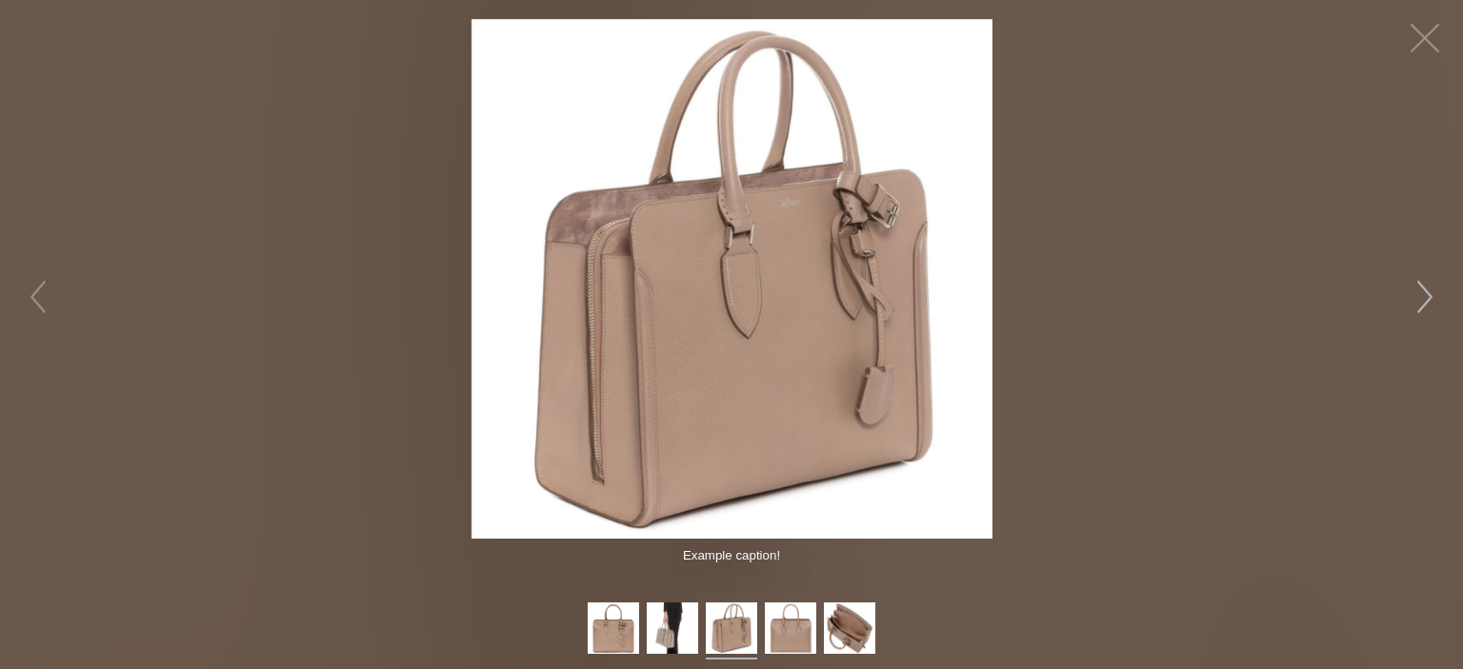
click at [1427, 291] on button "button" at bounding box center [1424, 297] width 57 height 57
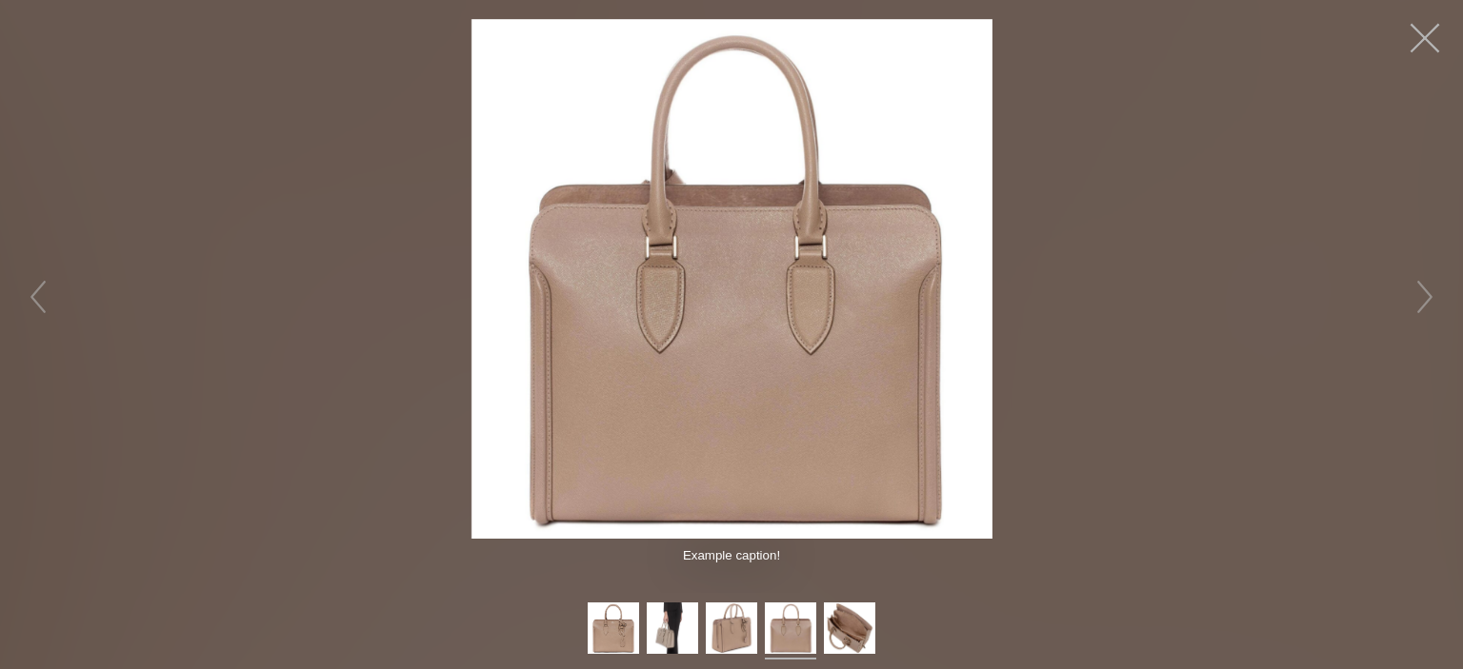
click at [1423, 37] on button "button" at bounding box center [1424, 38] width 57 height 57
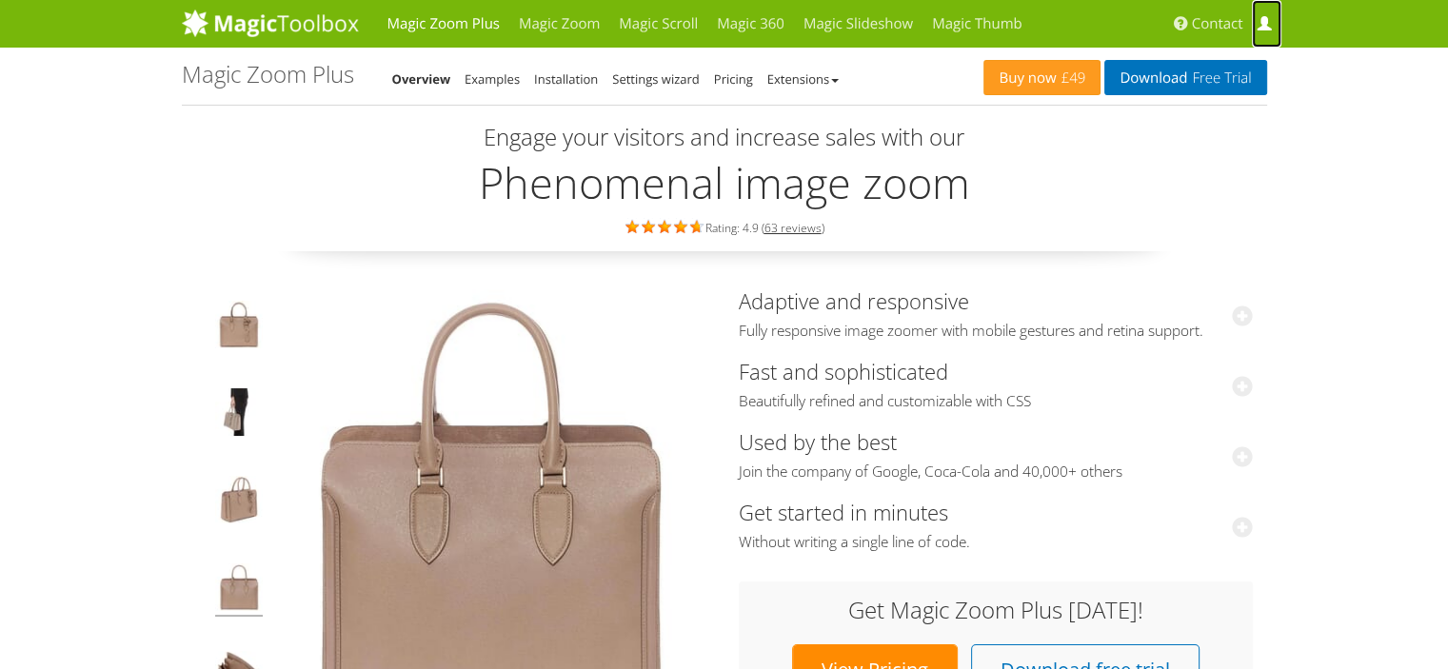
click at [1261, 24] on span at bounding box center [1264, 24] width 14 height 14
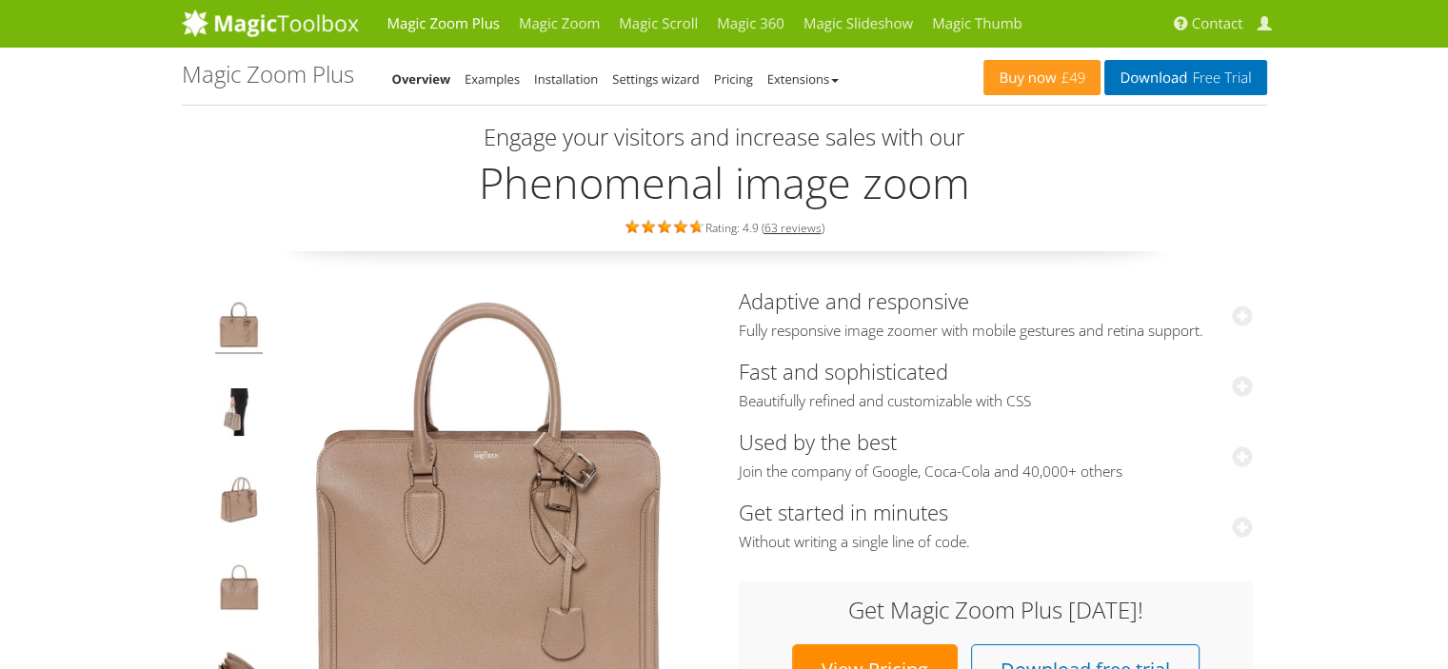
scroll to position [381, 0]
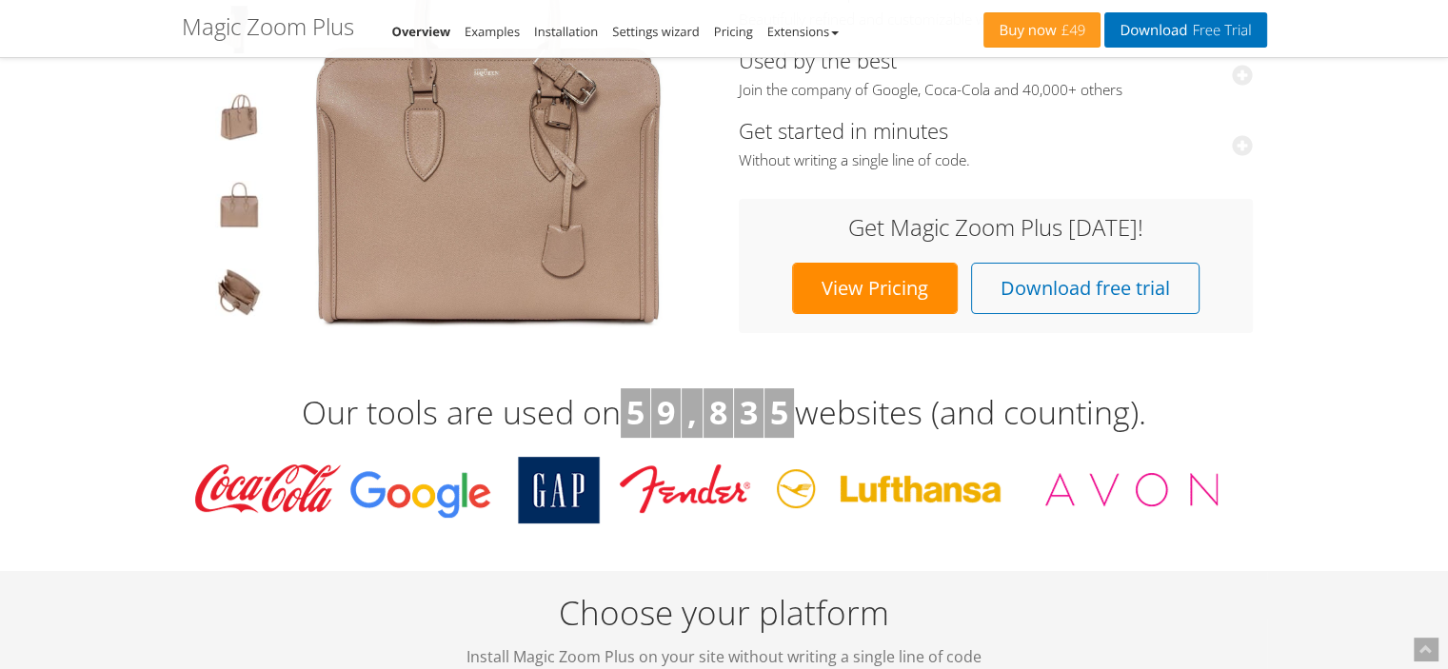
click at [914, 289] on link "View Pricing" at bounding box center [875, 288] width 166 height 51
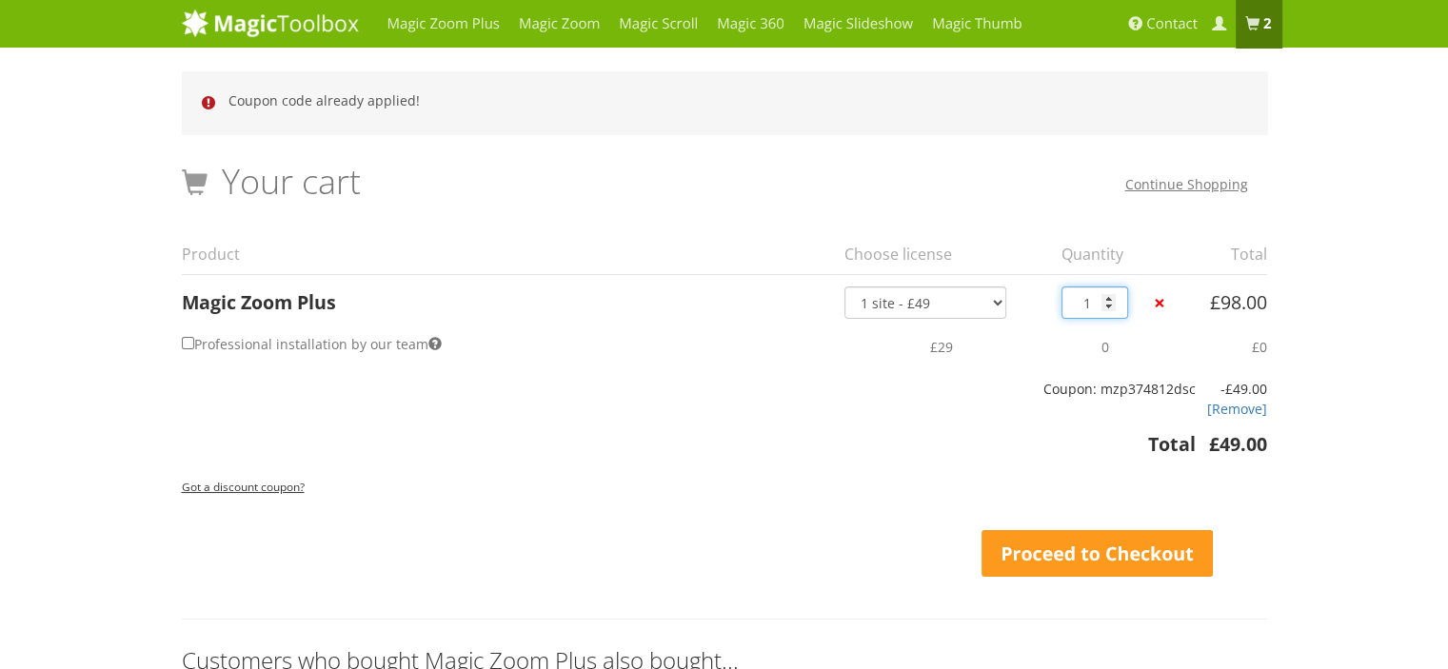
type input "1"
click at [1106, 308] on input "1" at bounding box center [1095, 303] width 67 height 32
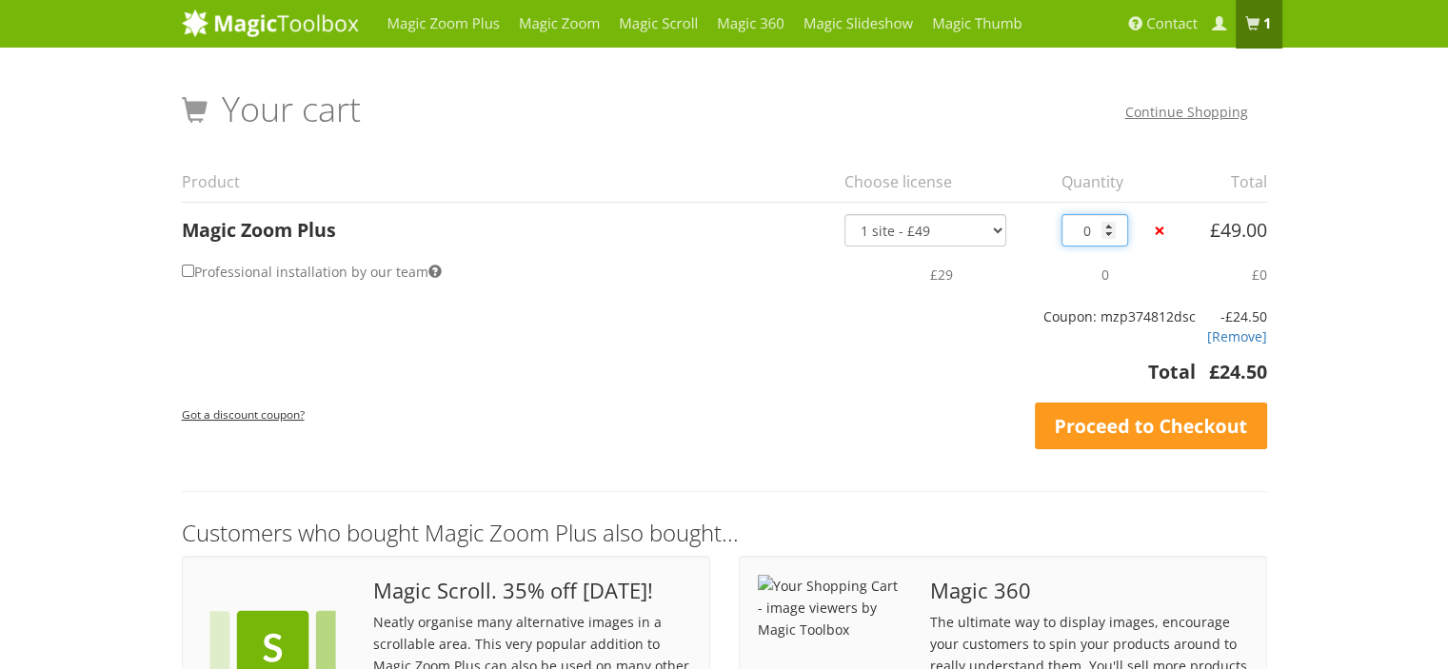
type input "0"
click at [1111, 233] on input "0" at bounding box center [1095, 230] width 67 height 32
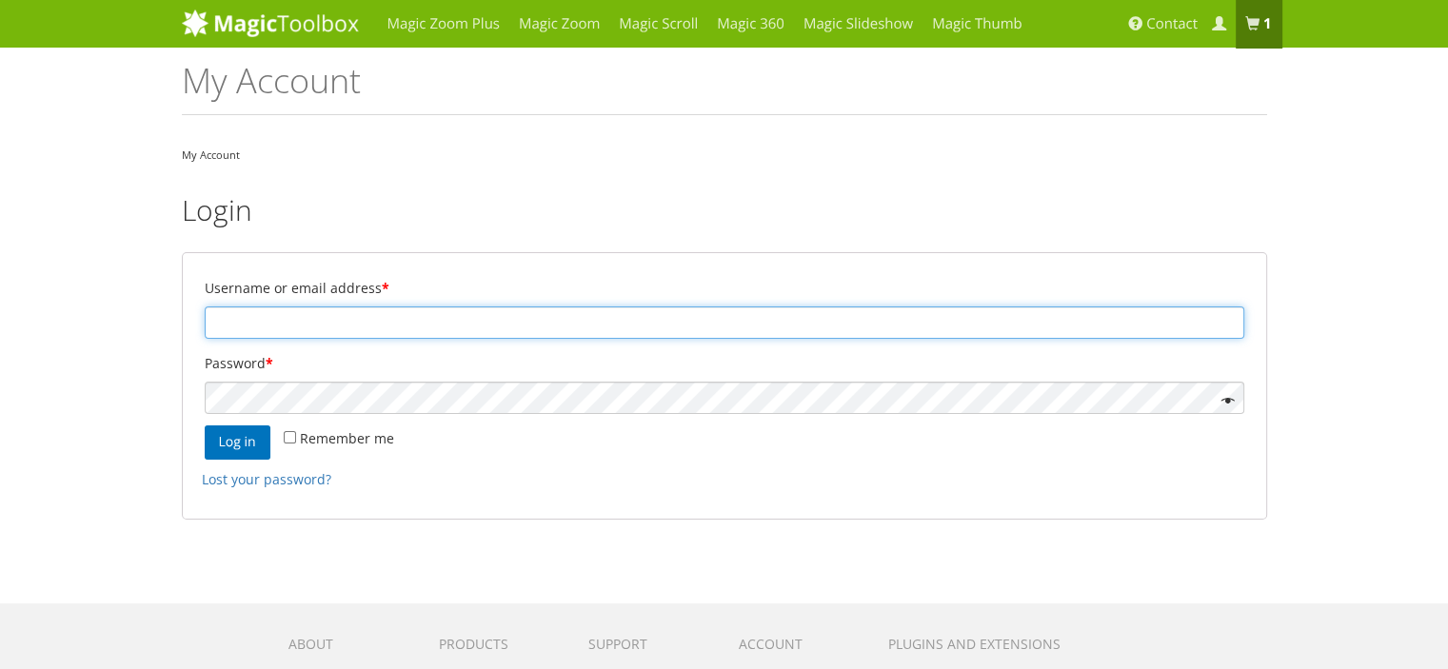
click at [510, 332] on input "Username or email address *" at bounding box center [725, 323] width 1040 height 32
type input "[EMAIL_ADDRESS][DOMAIN_NAME]"
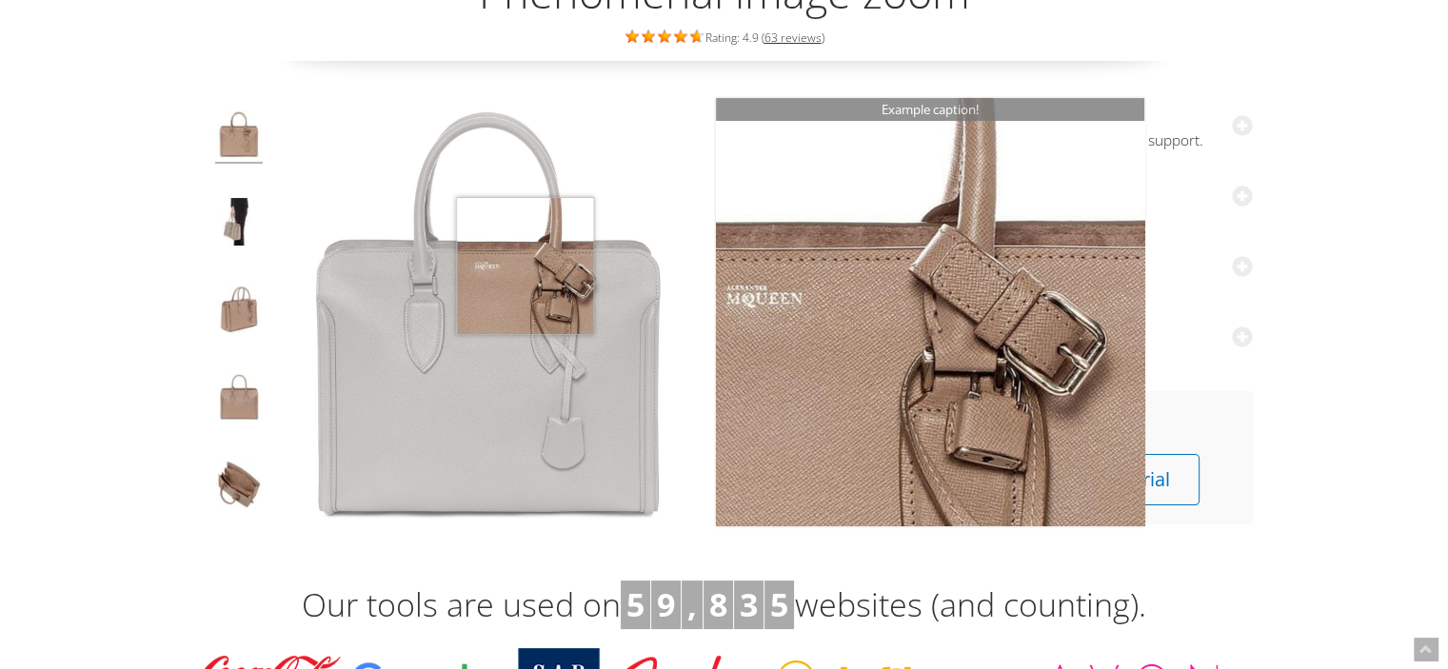
click at [522, 265] on img at bounding box center [488, 313] width 428 height 428
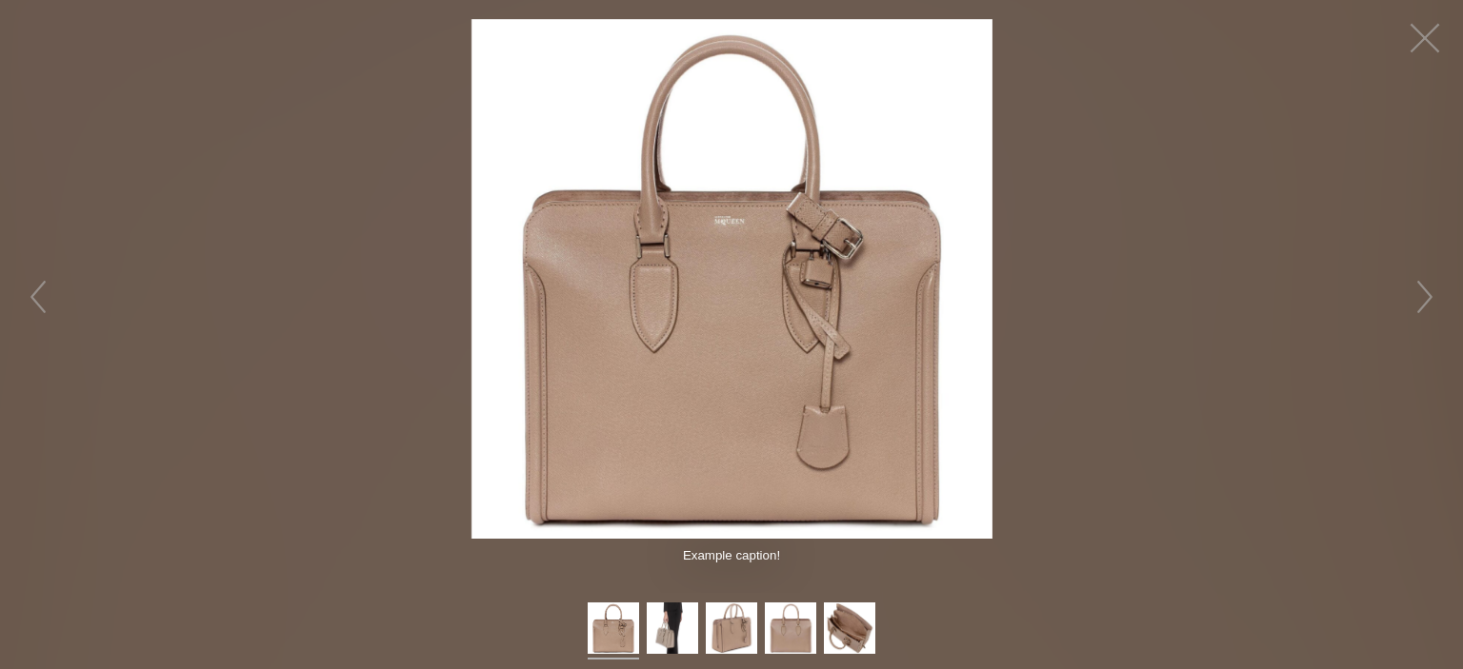
click at [1374, 94] on figure "Click to expand" at bounding box center [731, 279] width 1463 height 520
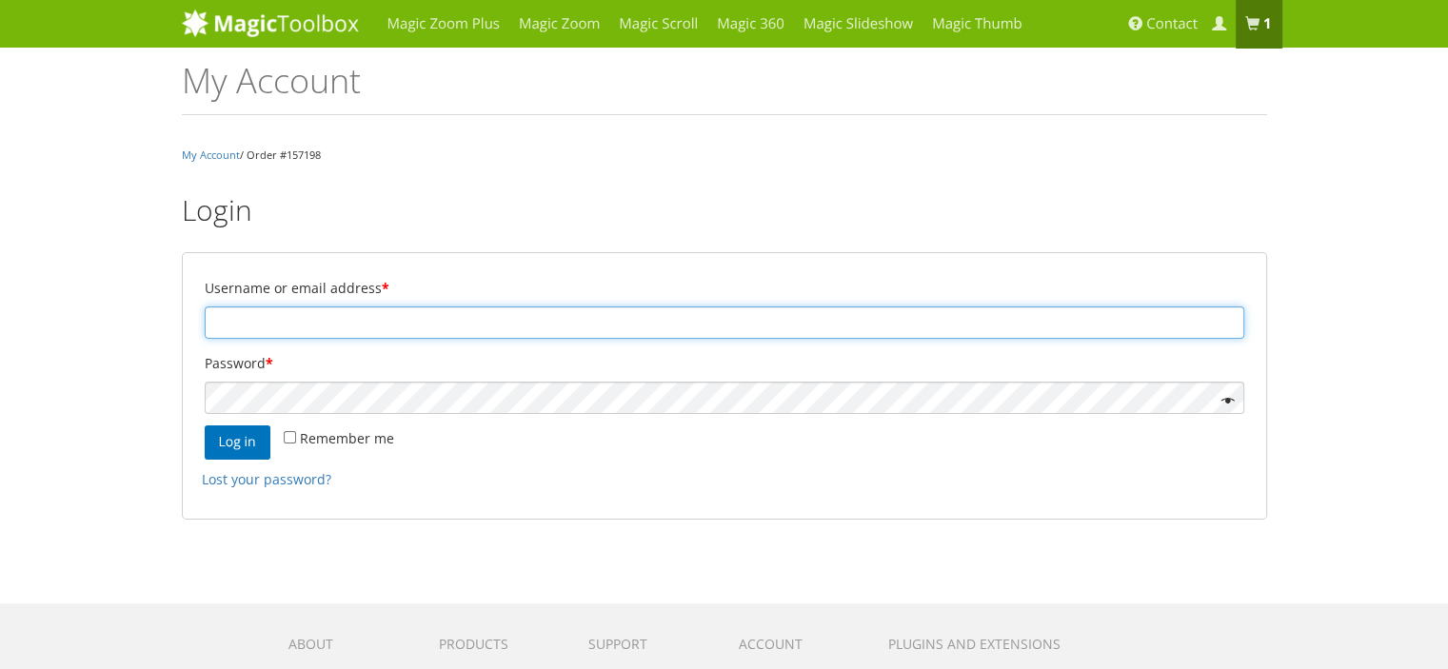
click at [376, 322] on input "Username or email address *" at bounding box center [725, 323] width 1040 height 32
paste input "[PERSON_NAME][EMAIL_ADDRESS][DOMAIN_NAME]"
type input "[PERSON_NAME][EMAIL_ADDRESS][DOMAIN_NAME]"
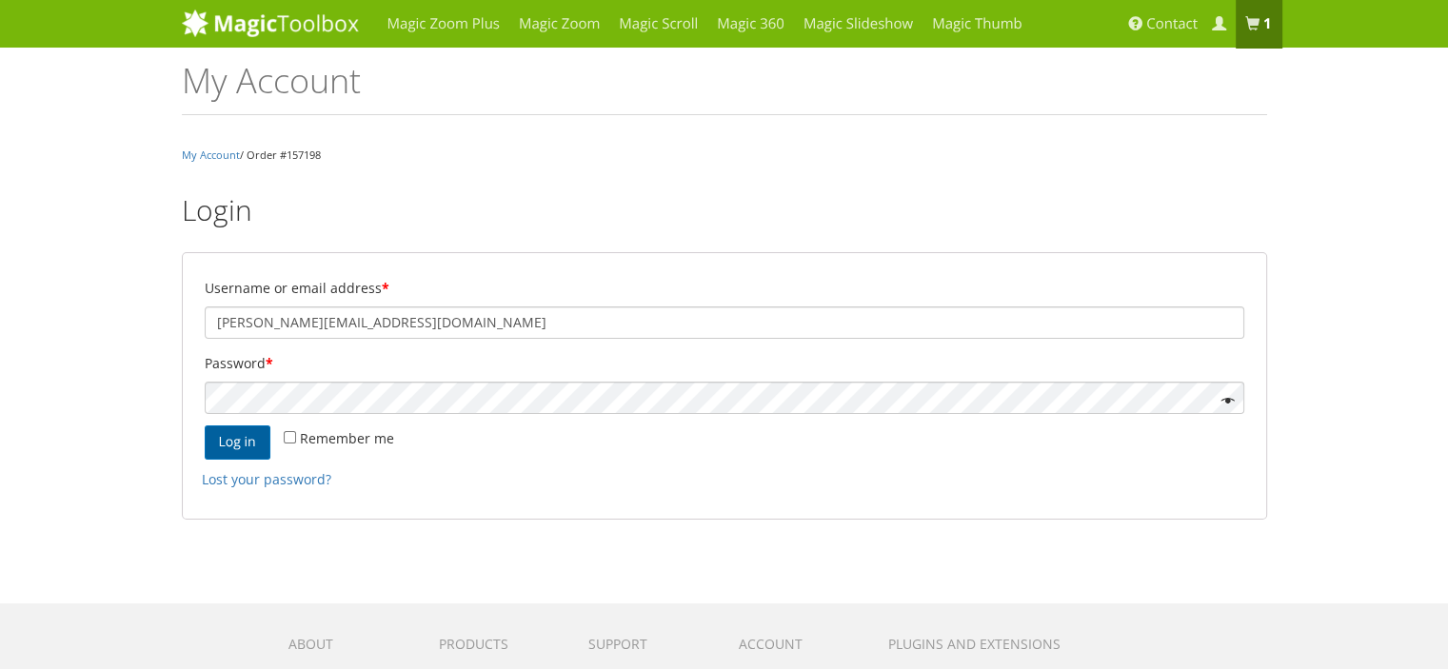
click at [233, 442] on button "Log in" at bounding box center [238, 443] width 66 height 34
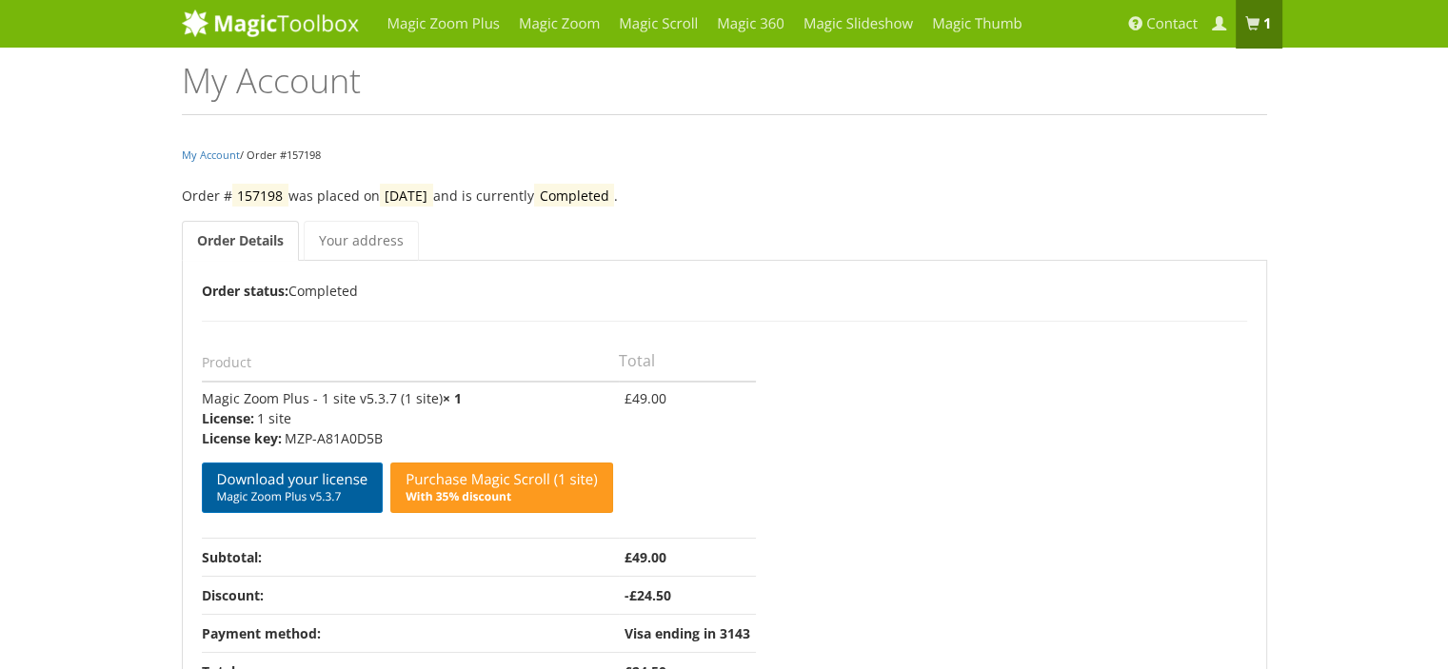
click at [288, 489] on span "Magic Zoom Plus v5.3.7" at bounding box center [292, 496] width 151 height 15
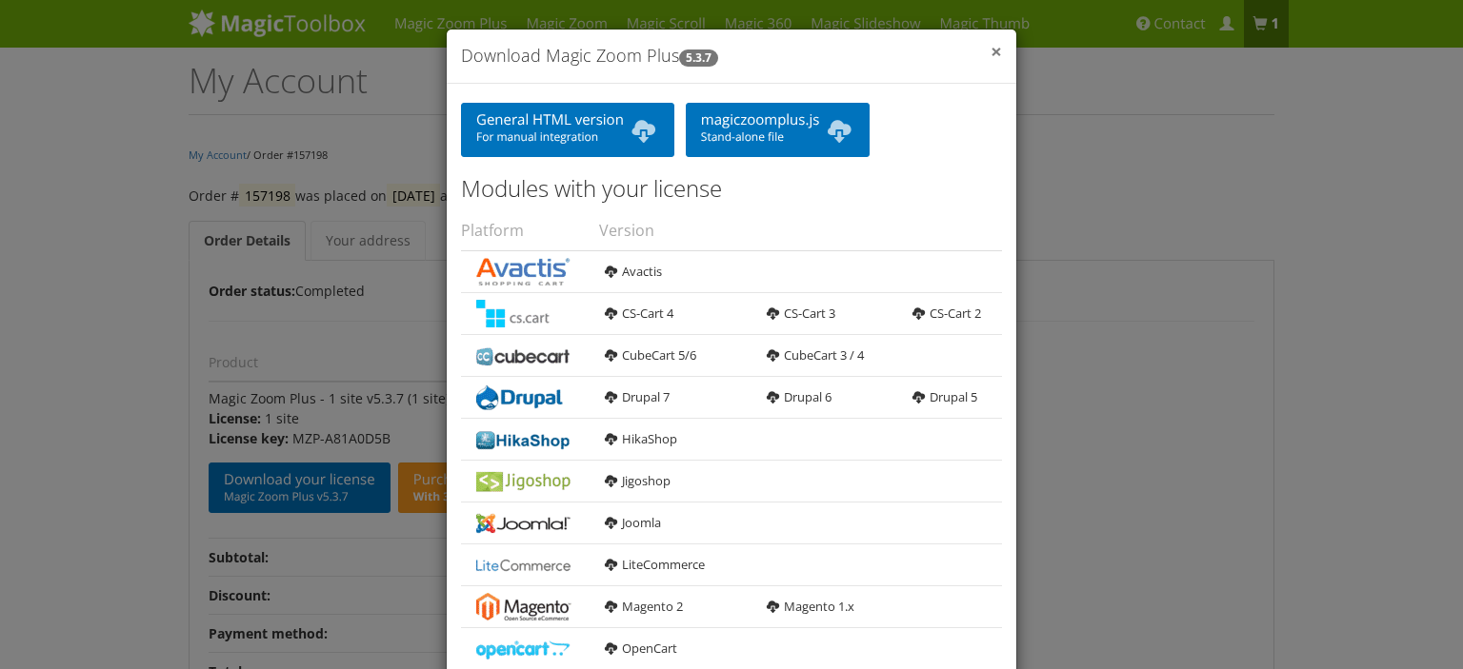
click at [990, 54] on span "×" at bounding box center [995, 51] width 11 height 27
